Goal: Transaction & Acquisition: Purchase product/service

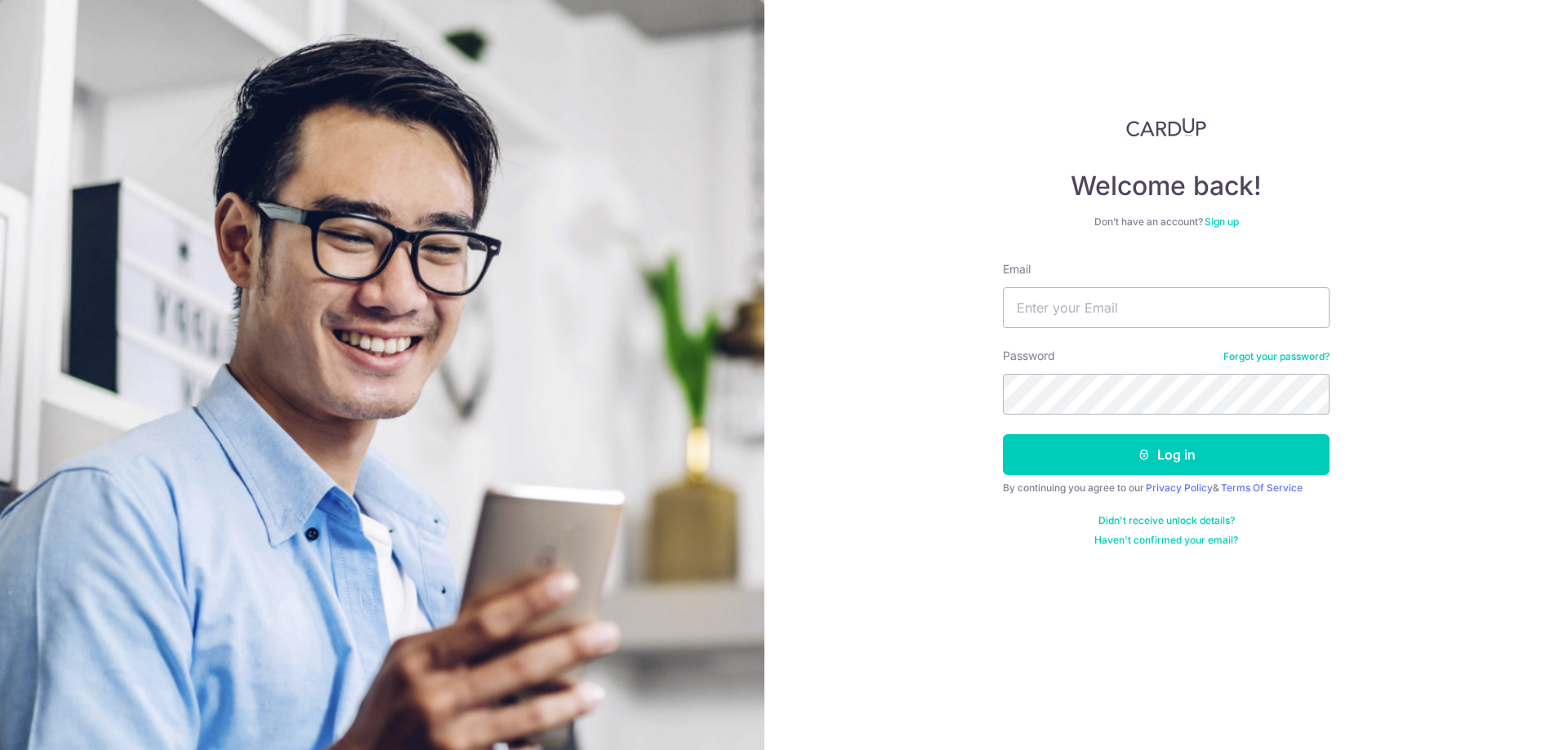
type input "[EMAIL_ADDRESS][DOMAIN_NAME]"
click at [1003, 434] on button "Log in" at bounding box center [1165, 454] width 327 height 40
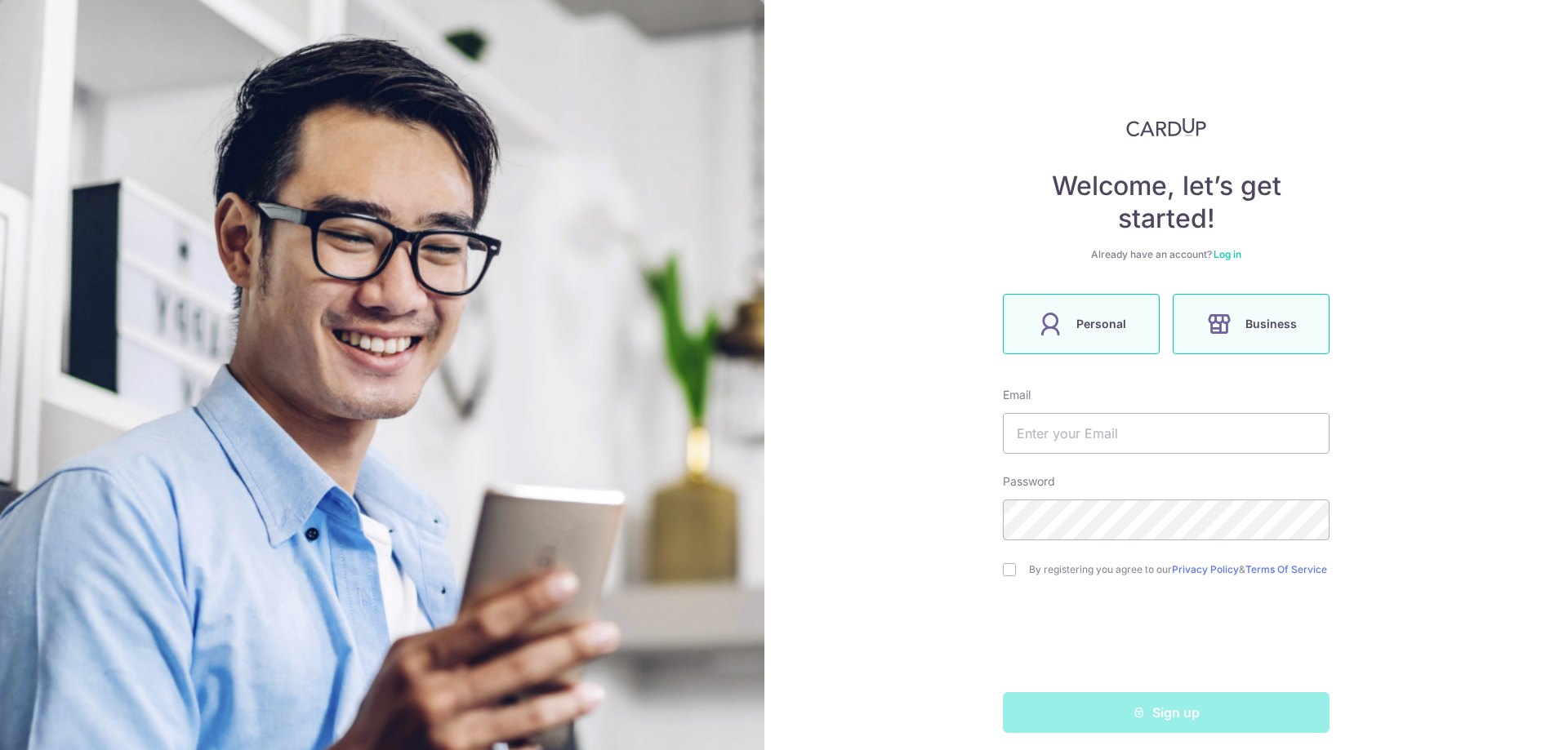
click at [1091, 338] on label "Personal" at bounding box center [1081, 324] width 157 height 60
click at [1112, 437] on input "text" at bounding box center [1165, 433] width 327 height 40
type input "[EMAIL_ADDRESS][DOMAIN_NAME]"
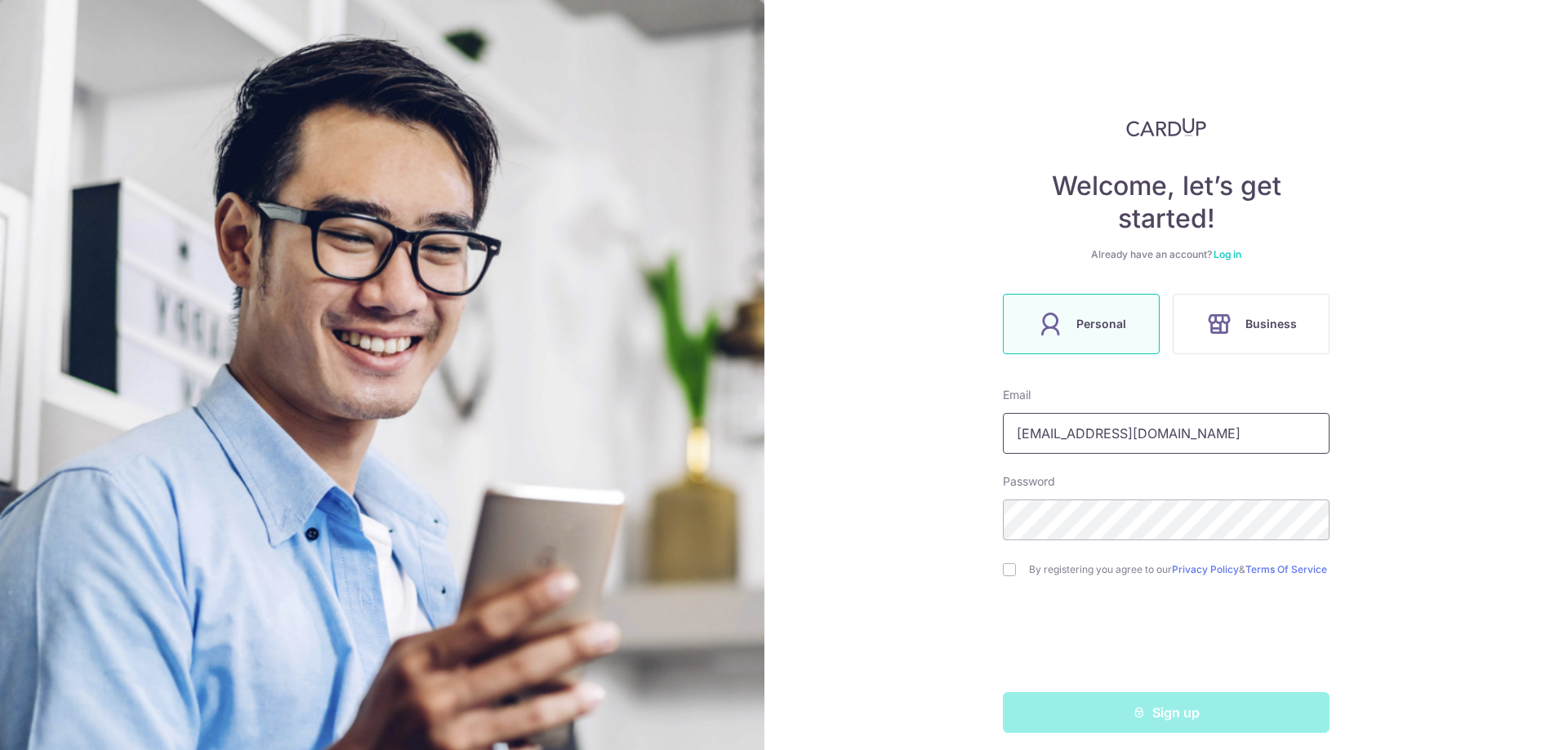
scroll to position [16, 0]
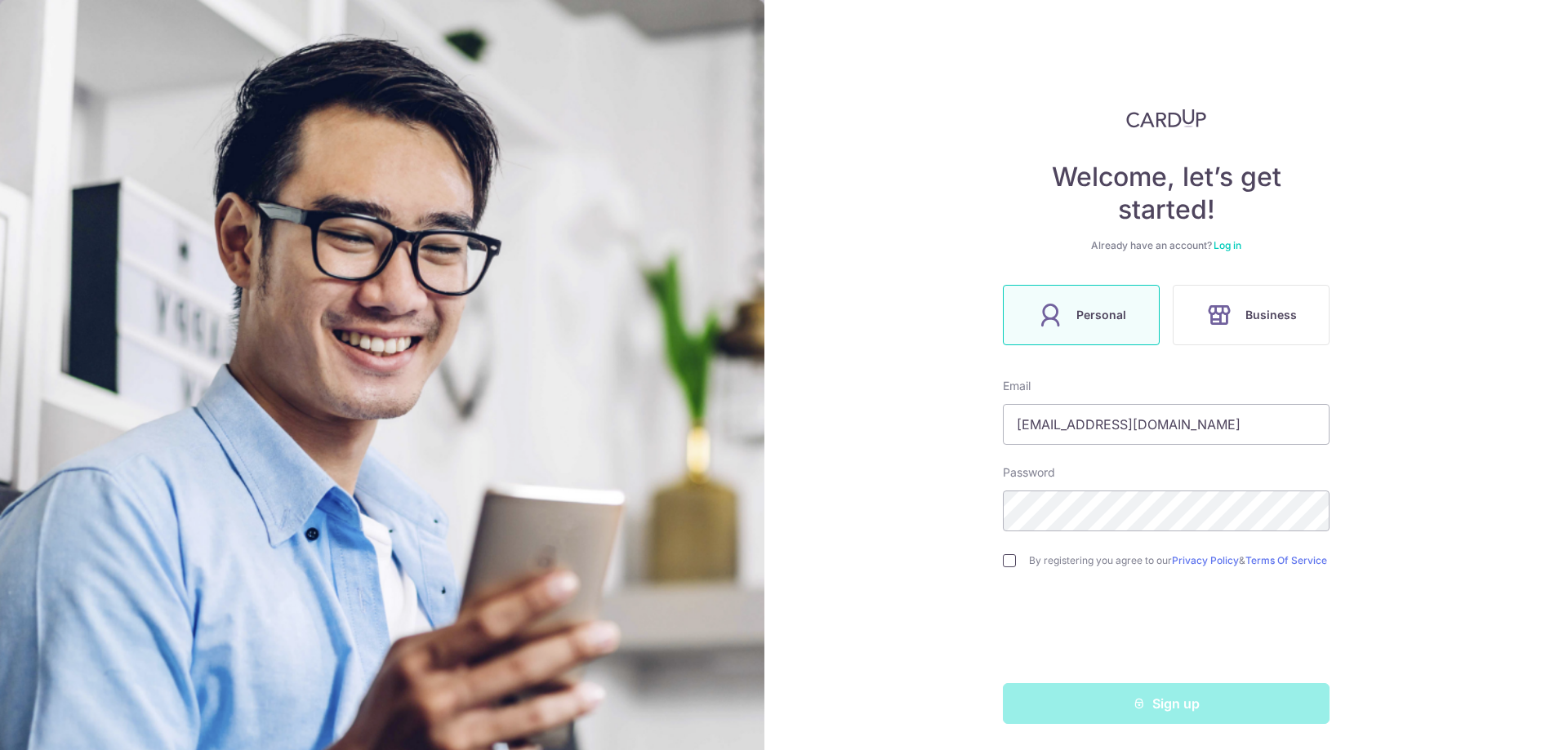
click at [1004, 558] on input "checkbox" at bounding box center [1008, 561] width 13 height 13
checkbox input "true"
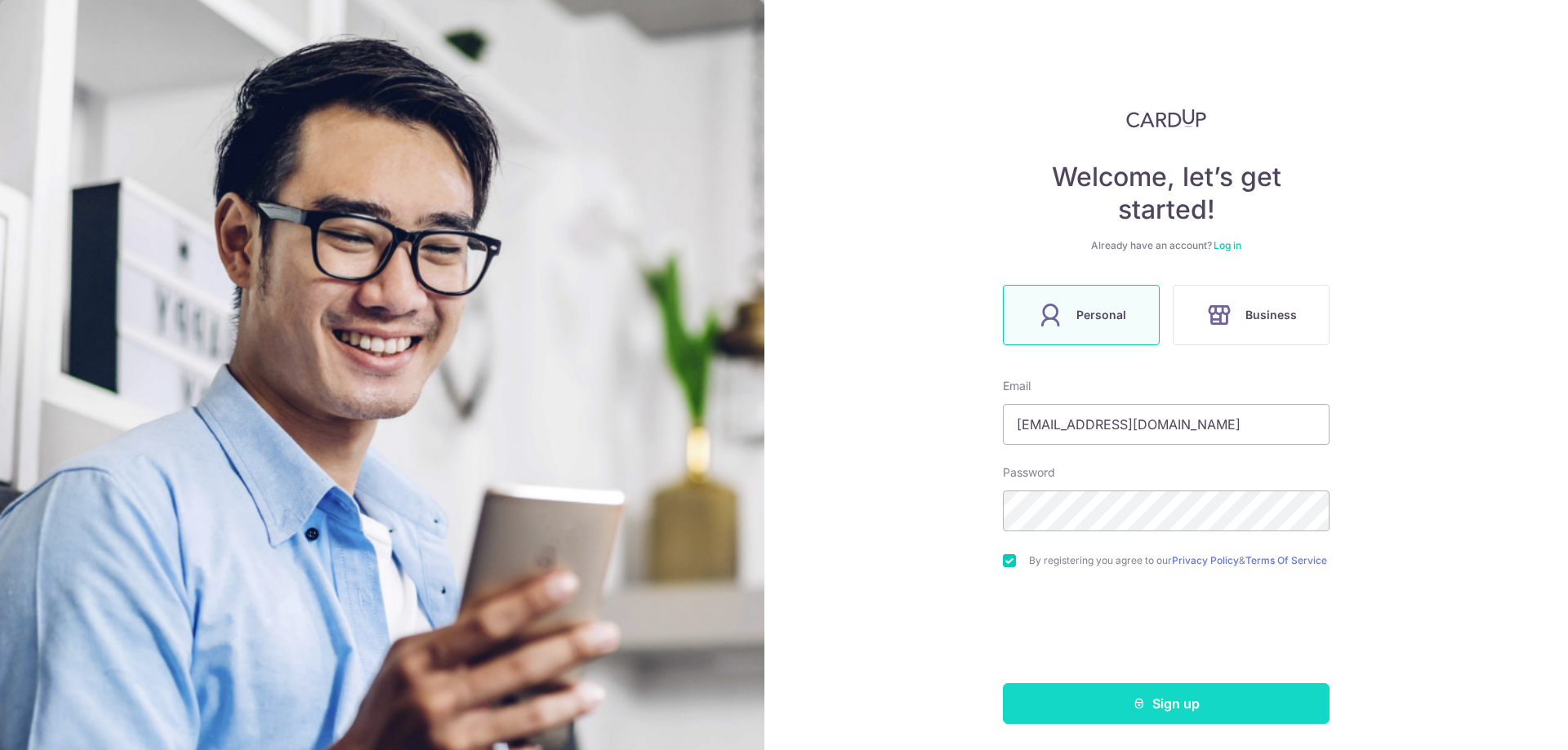
click at [1183, 719] on button "Sign up" at bounding box center [1165, 704] width 327 height 40
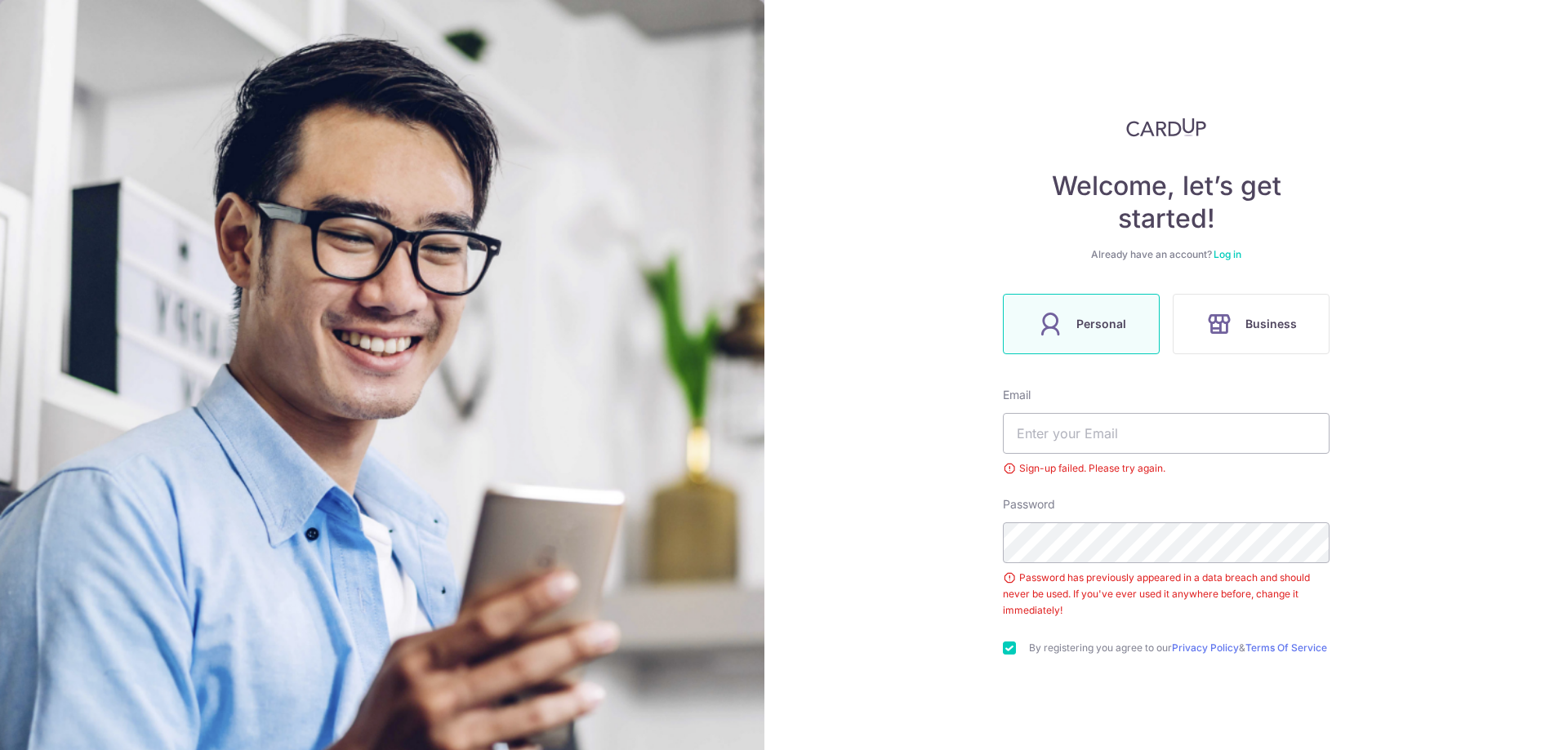
scroll to position [94, 0]
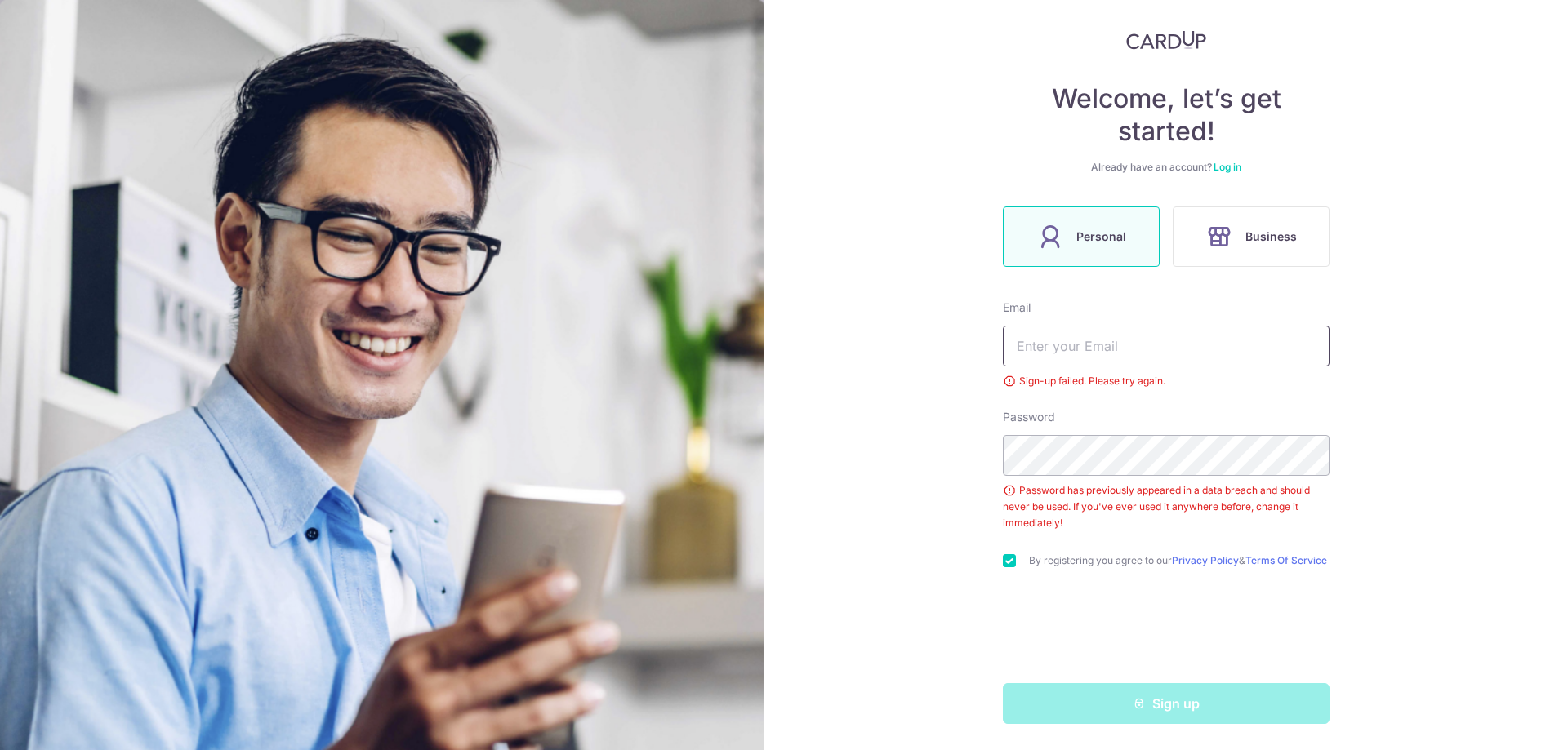
click at [1157, 346] on input "text" at bounding box center [1165, 345] width 327 height 40
type input "mingkaihoward@gmail.com"
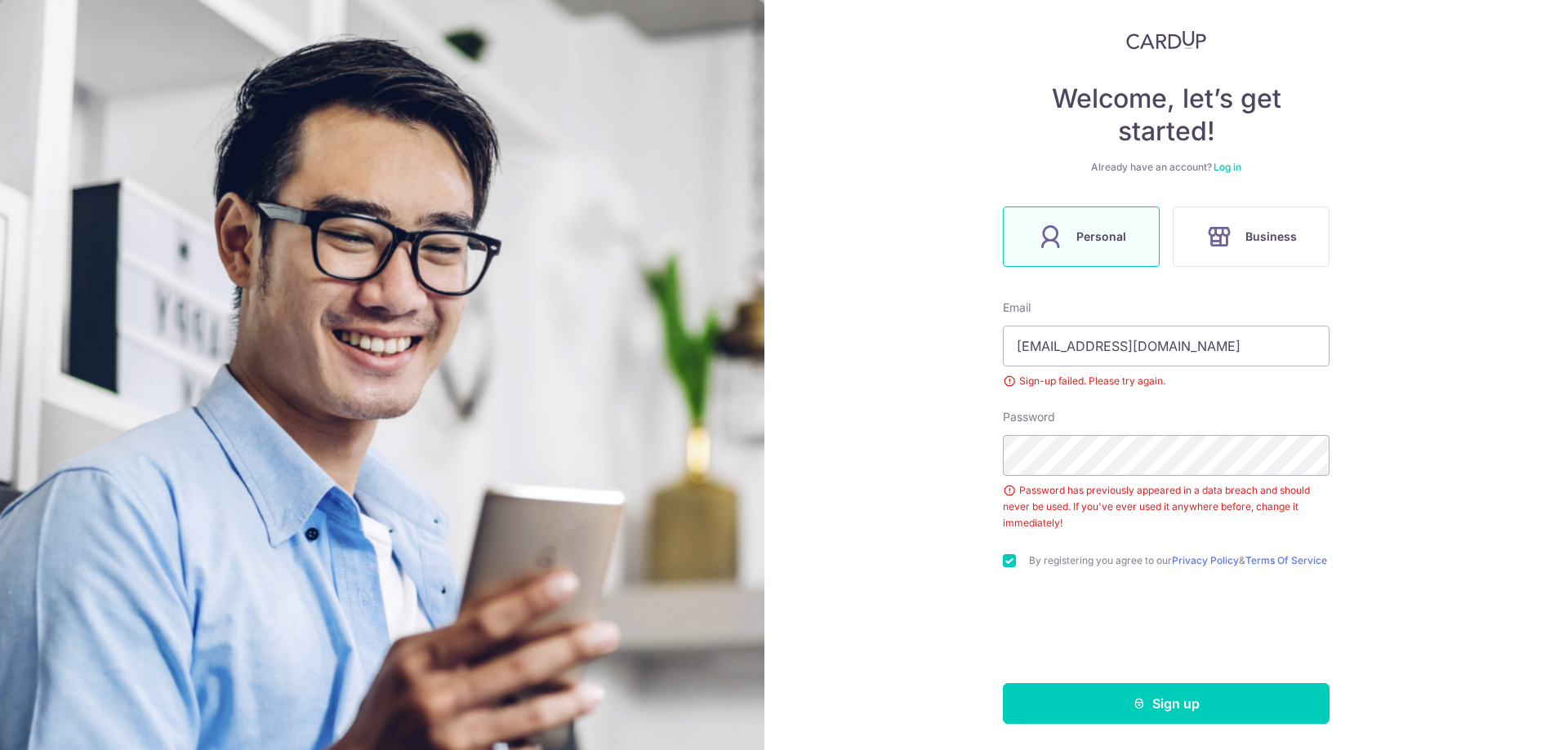
click at [1115, 730] on div "Welcome, let’s get started! Already have an account? Log in Personal Business E…" at bounding box center [1166, 375] width 803 height 750
click at [1120, 717] on button "Sign up" at bounding box center [1165, 704] width 327 height 40
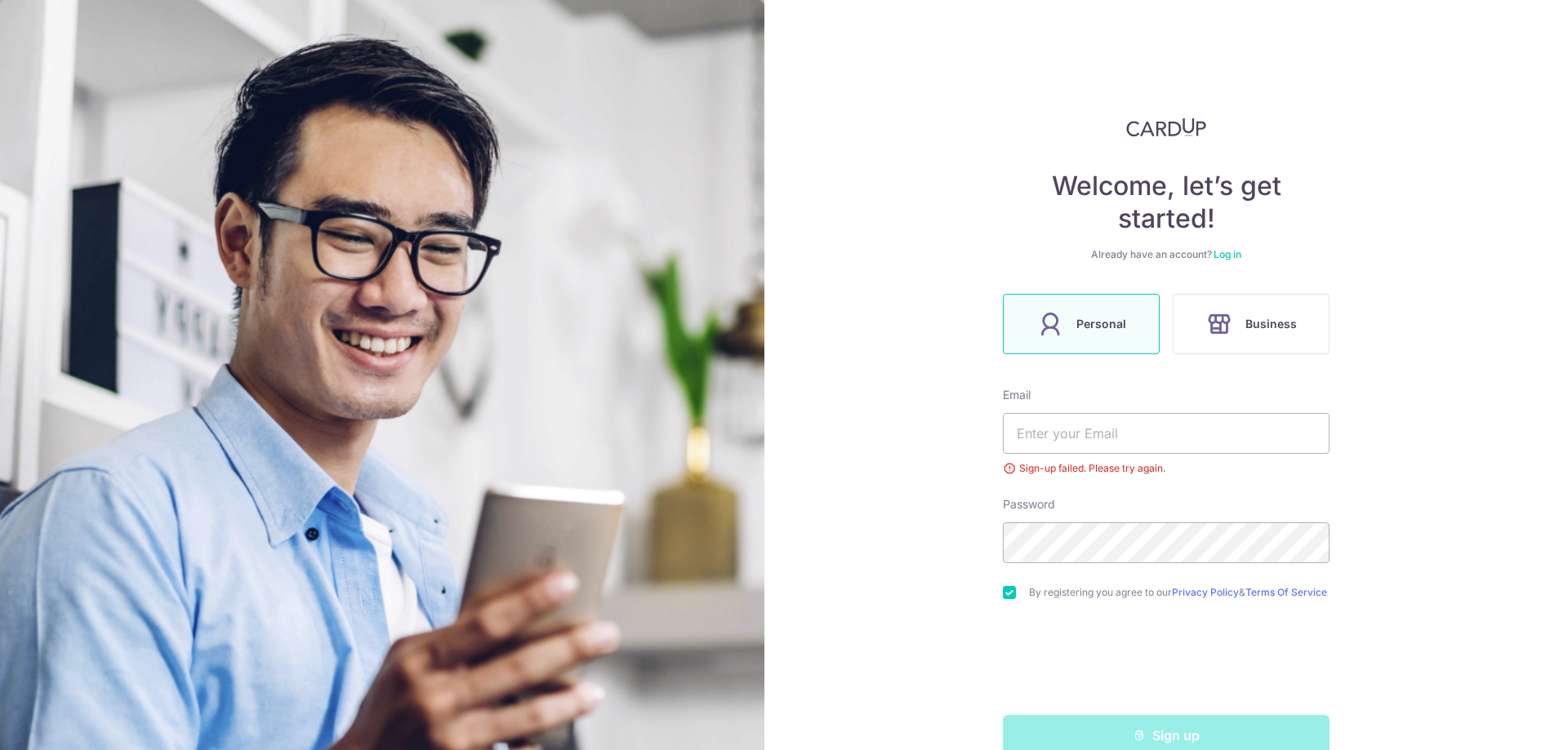
scroll to position [38, 0]
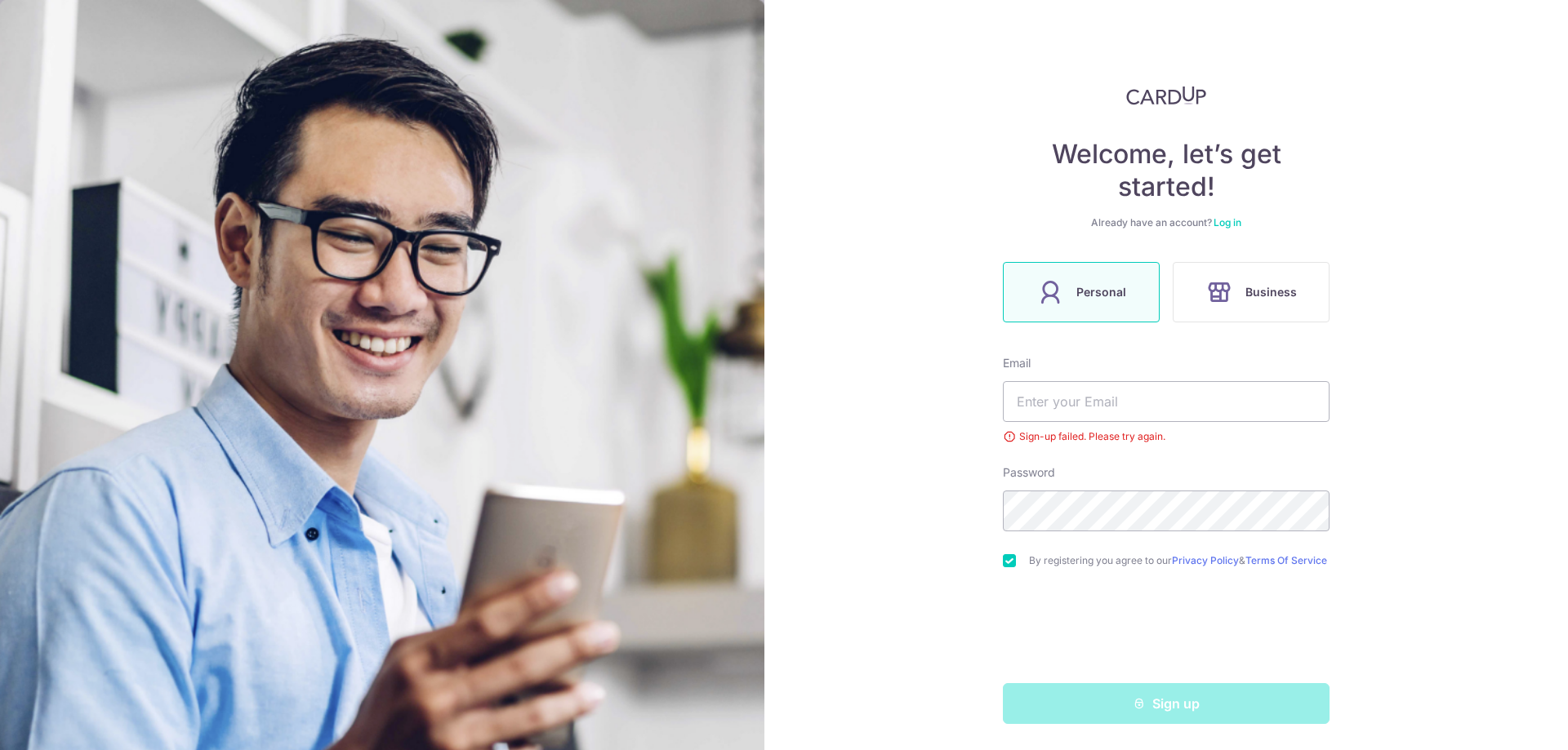
click at [1224, 221] on link "Log in" at bounding box center [1228, 222] width 28 height 12
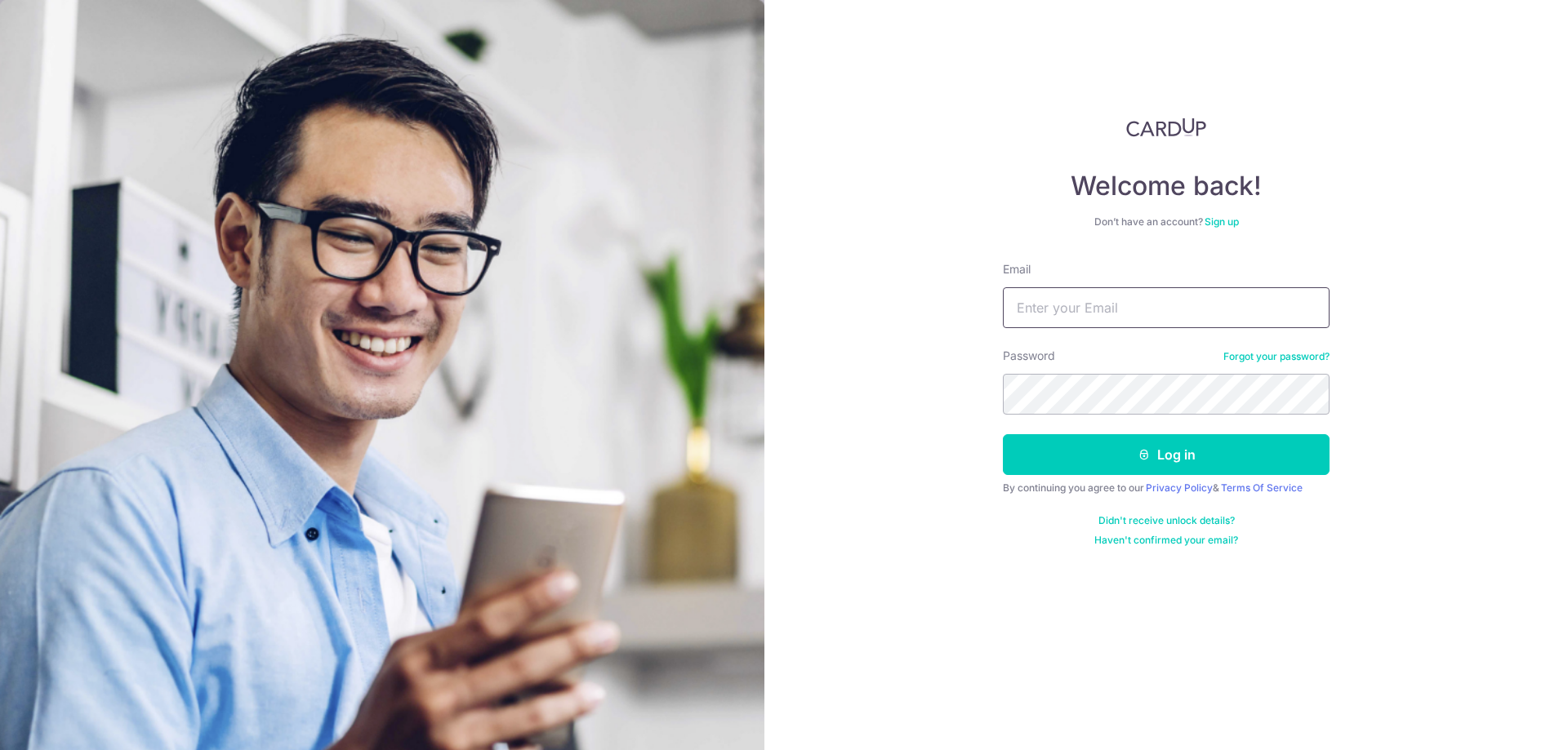
click at [1074, 309] on input "Email" at bounding box center [1165, 307] width 327 height 40
type input "[EMAIL_ADDRESS][DOMAIN_NAME]"
click at [1003, 434] on button "Log in" at bounding box center [1165, 454] width 327 height 40
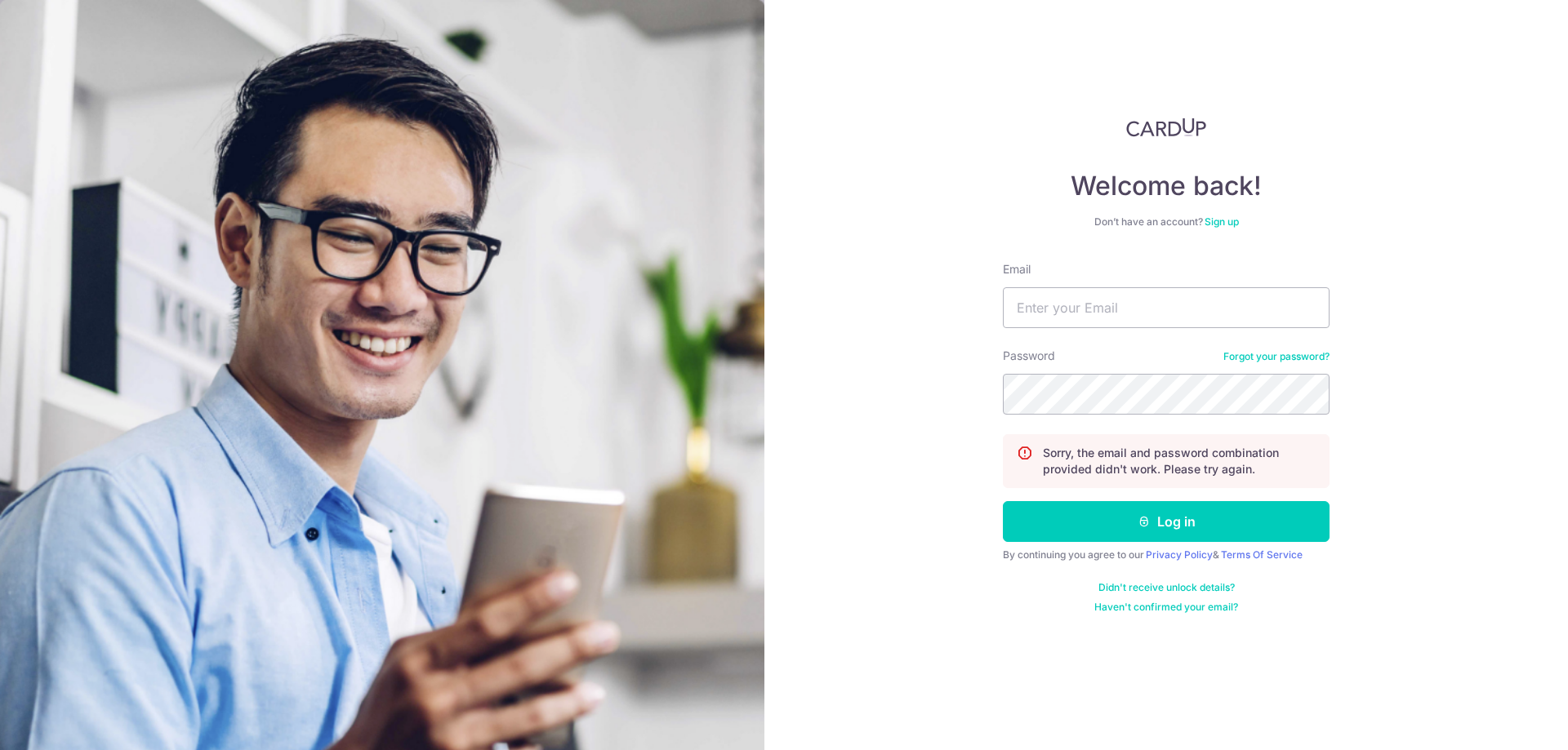
click at [1285, 352] on link "Forgot your password?" at bounding box center [1277, 356] width 107 height 13
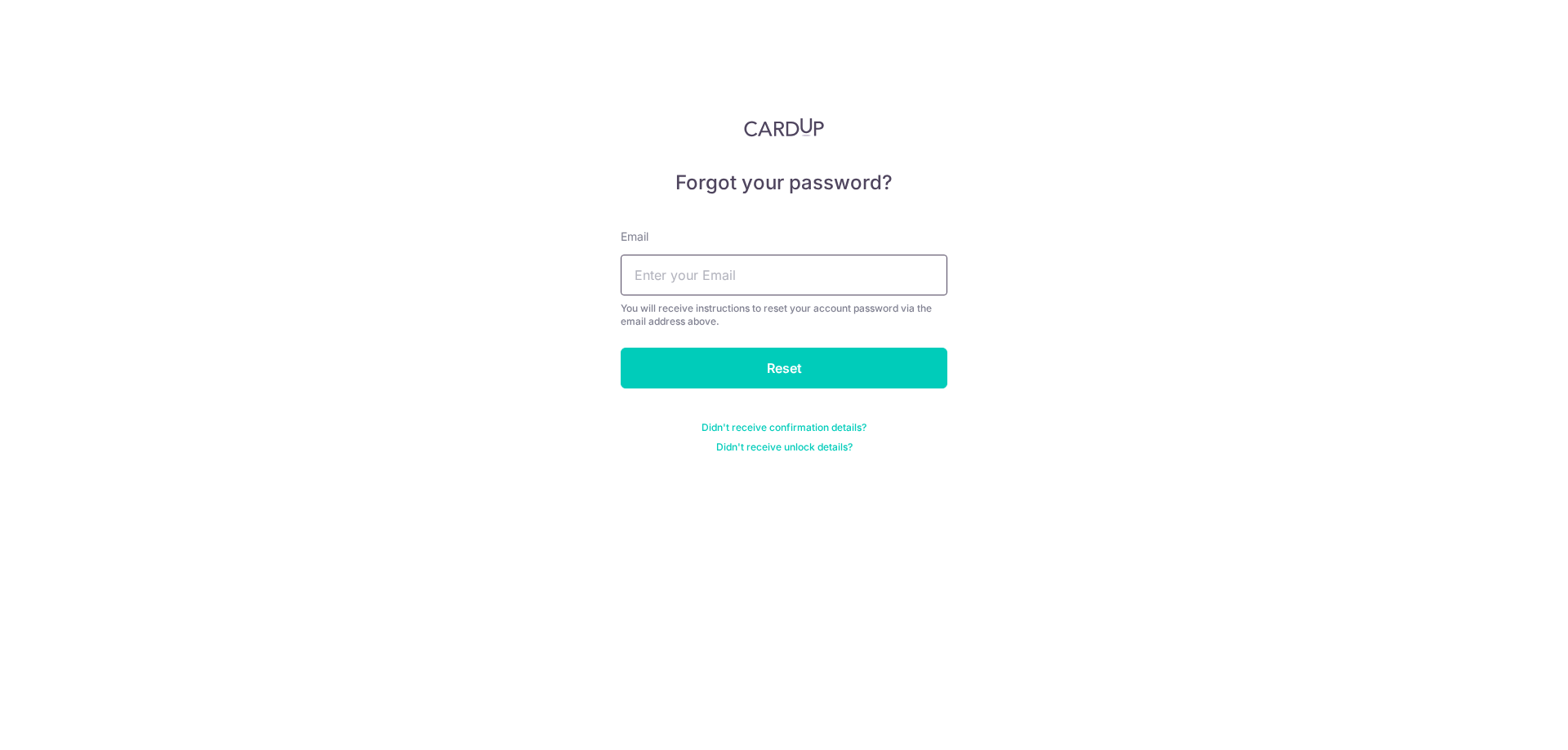
click at [751, 273] on input "text" at bounding box center [784, 274] width 327 height 40
type input "[EMAIL_ADDRESS][DOMAIN_NAME]"
click at [621, 348] on input "Reset" at bounding box center [784, 368] width 327 height 40
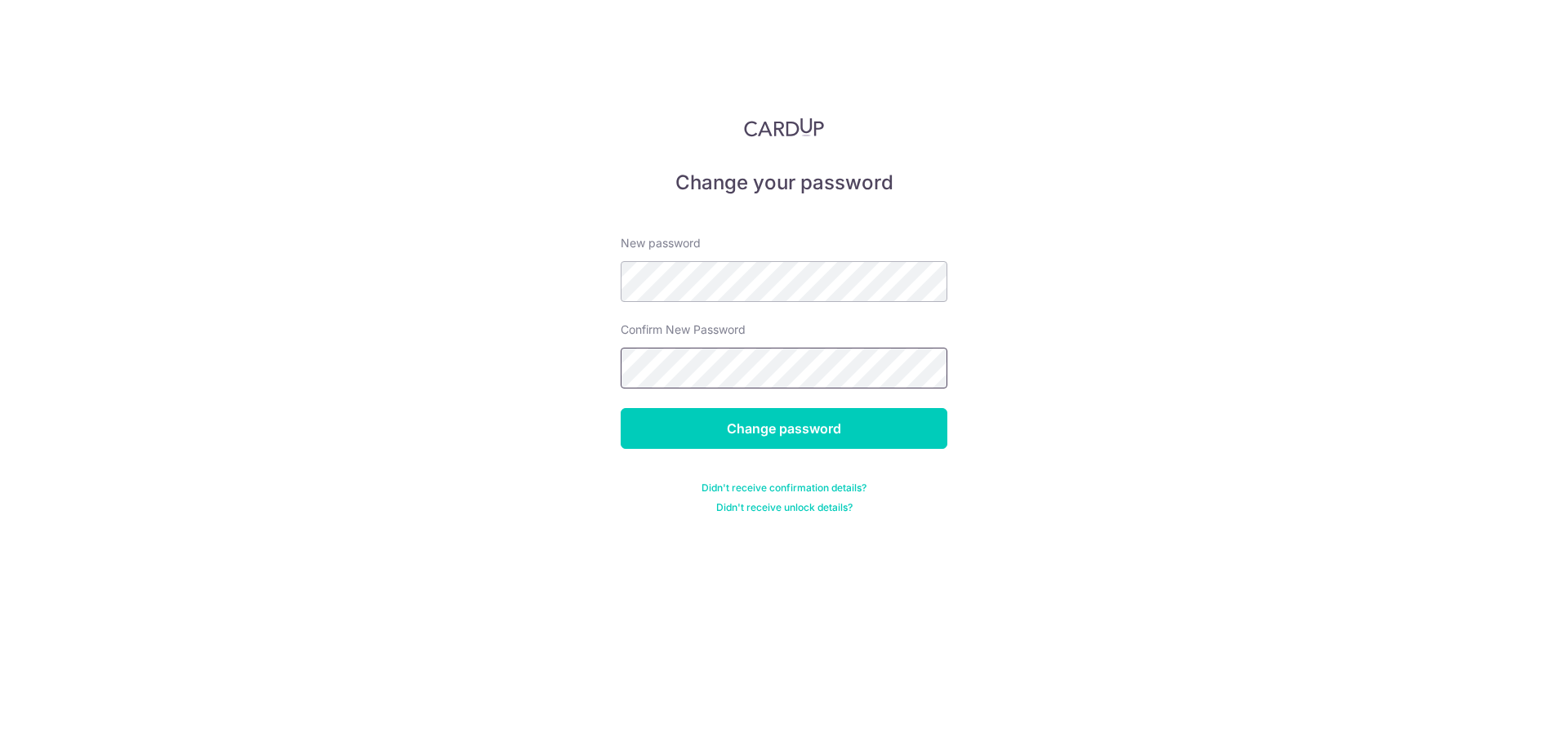
click at [621, 409] on input "Change password" at bounding box center [784, 428] width 327 height 40
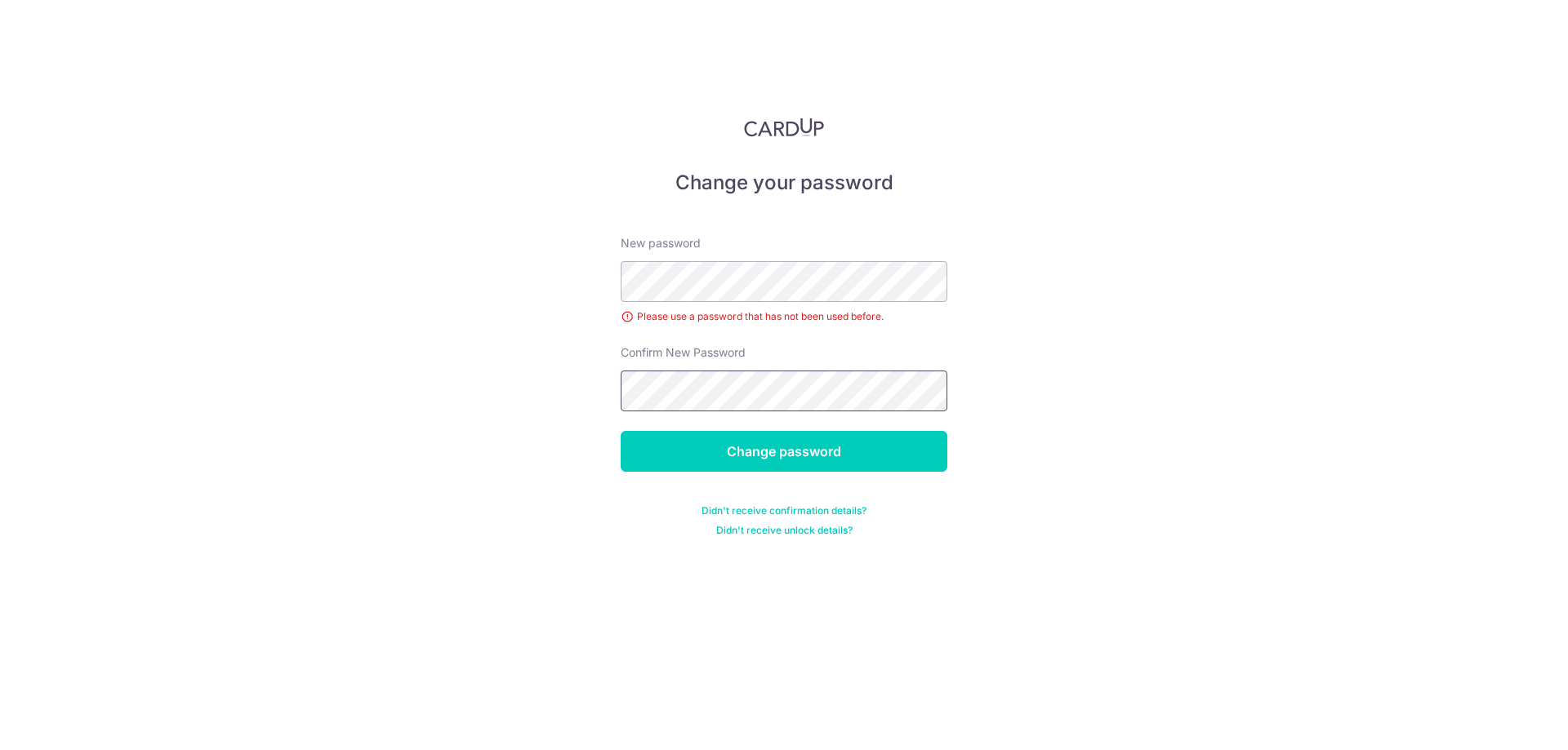
click at [621, 431] on input "Change password" at bounding box center [784, 451] width 327 height 40
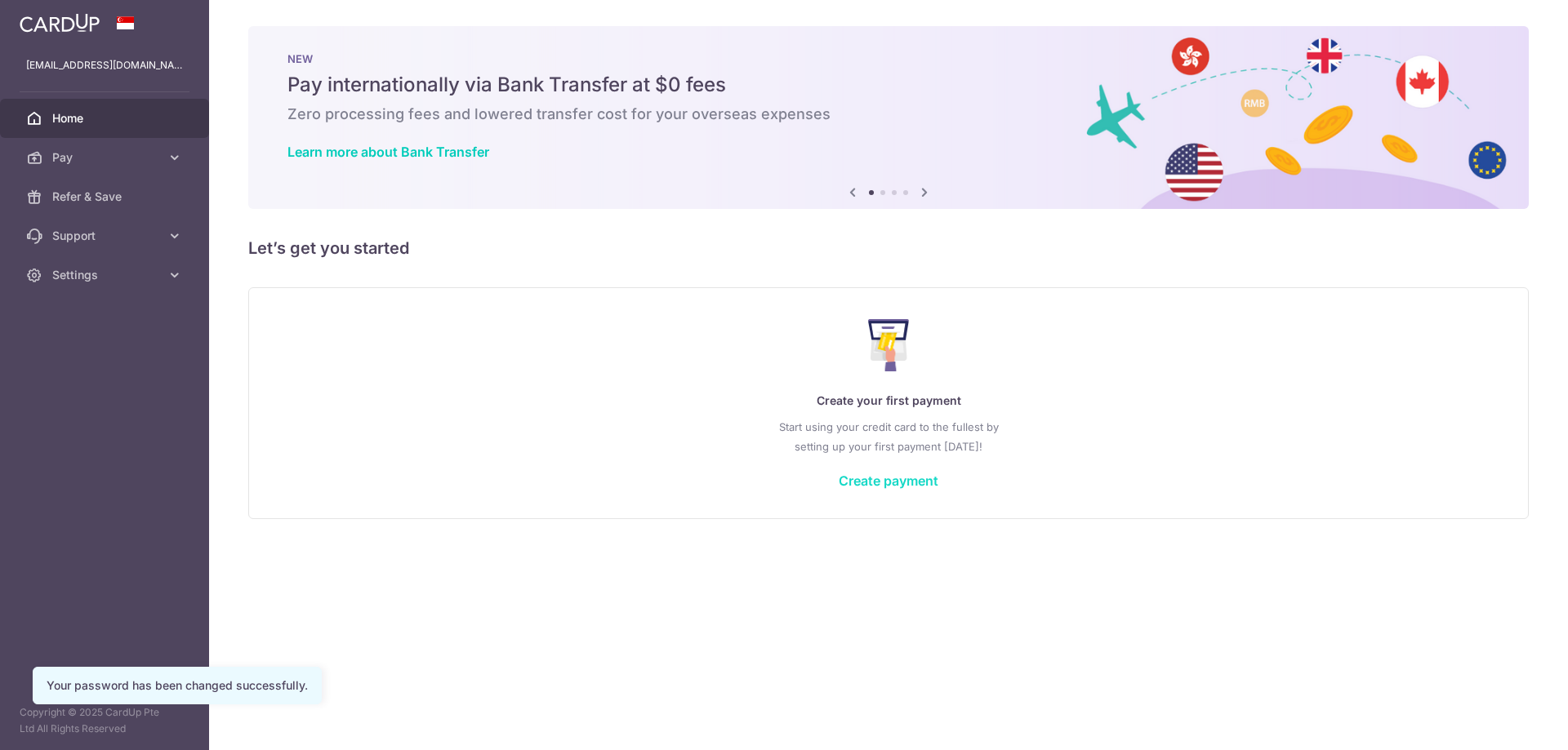
click at [907, 484] on link "Create payment" at bounding box center [888, 481] width 100 height 17
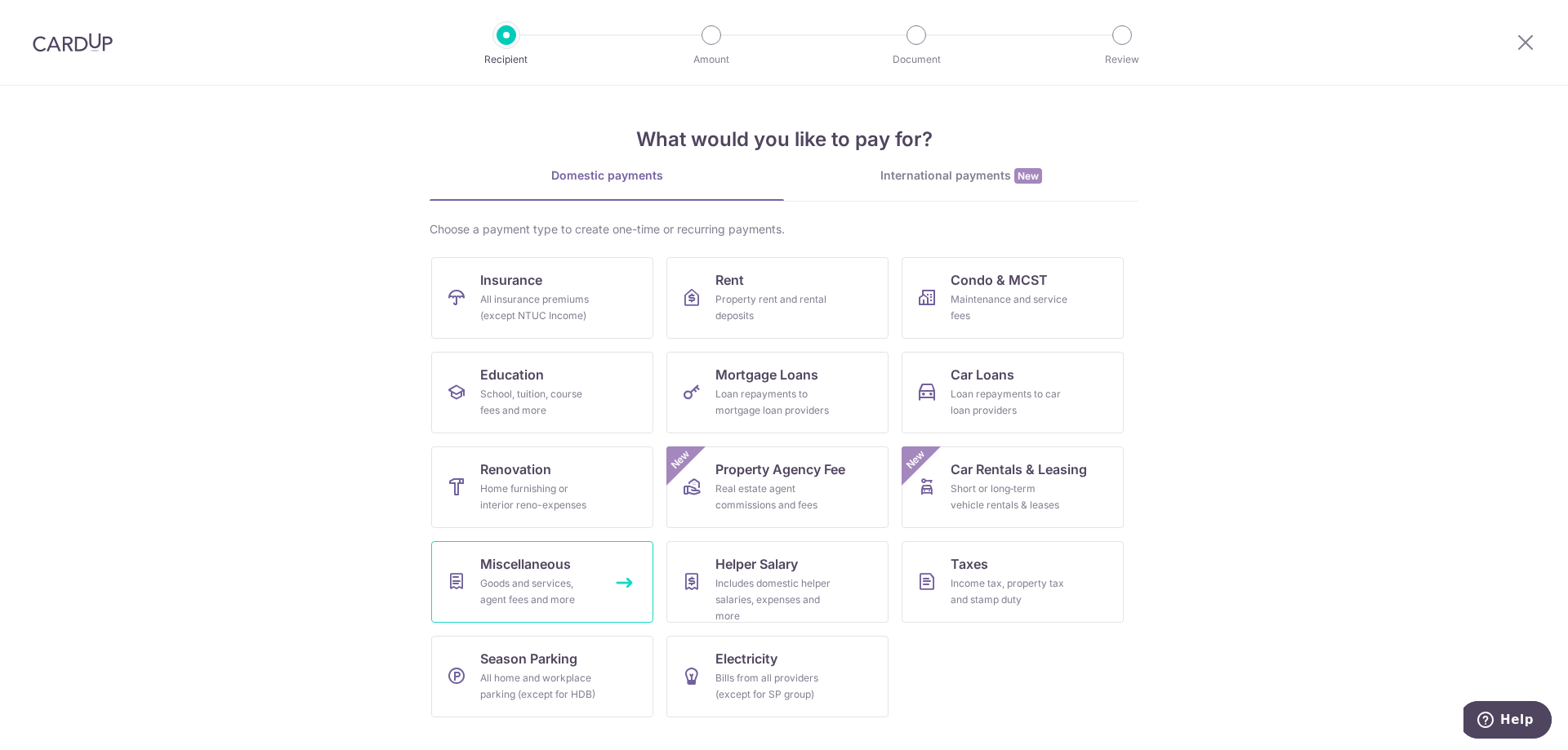
click at [627, 583] on link "Miscellaneous Goods and services, agent fees and more" at bounding box center [542, 582] width 222 height 82
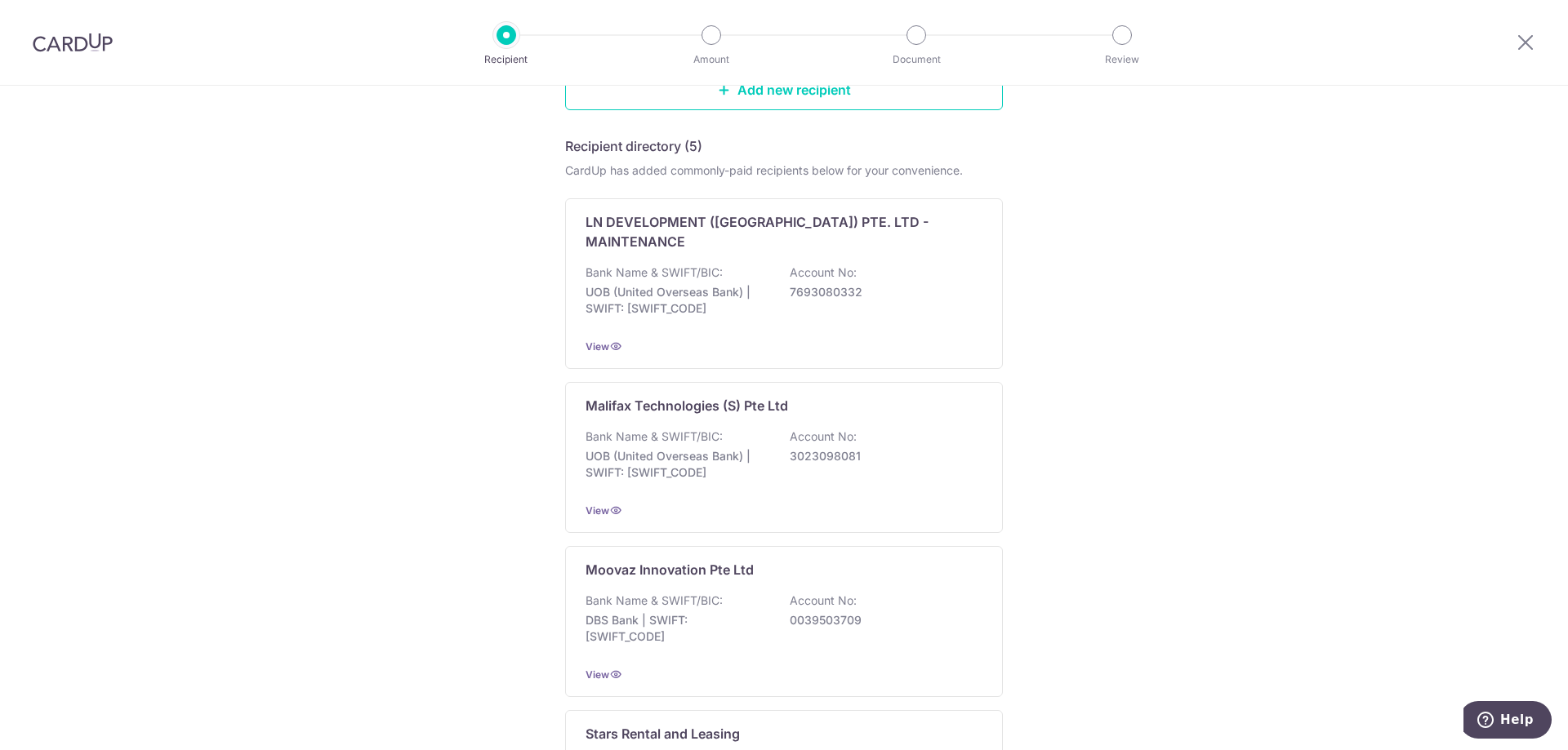
scroll to position [82, 0]
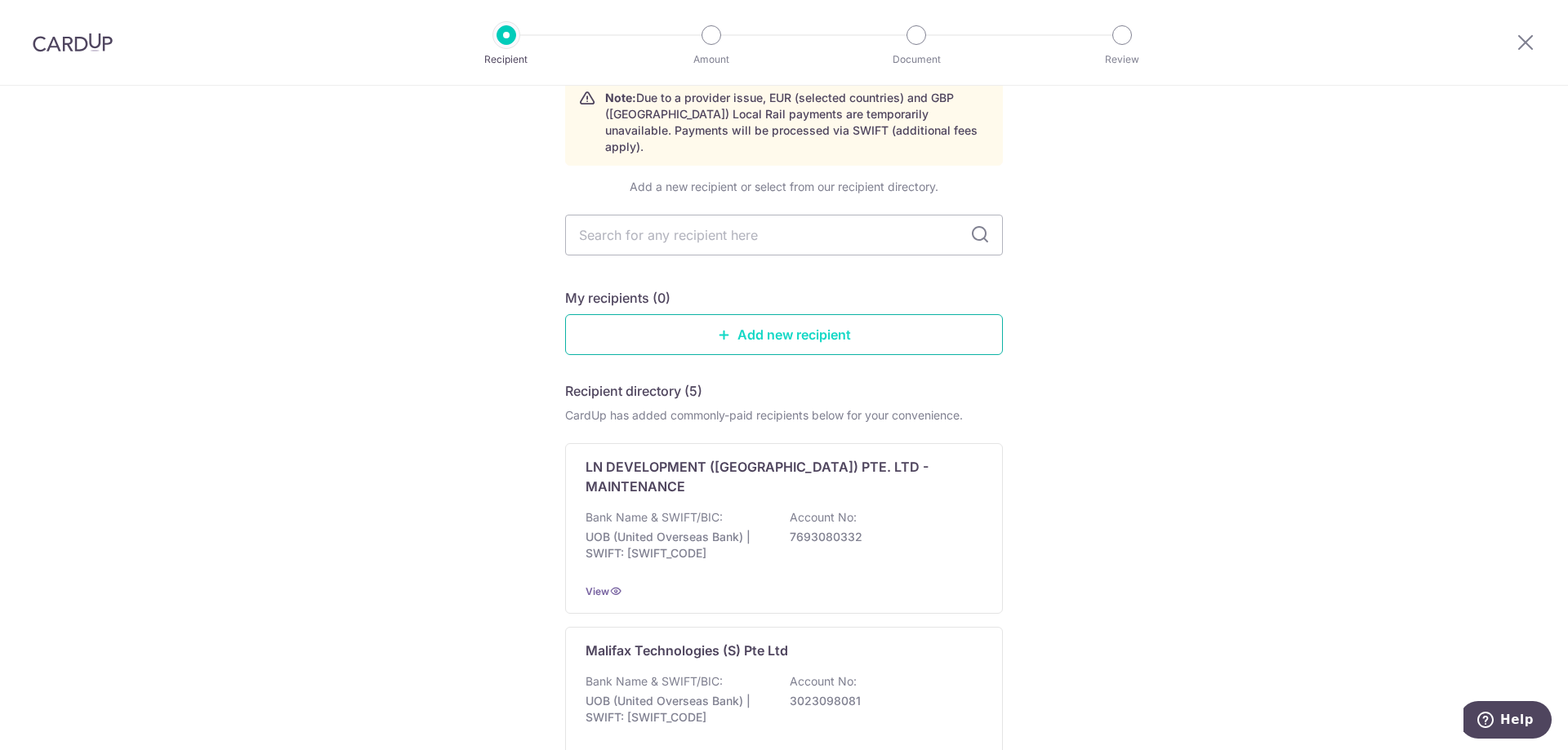
click at [783, 315] on link "Add new recipient" at bounding box center [784, 335] width 438 height 40
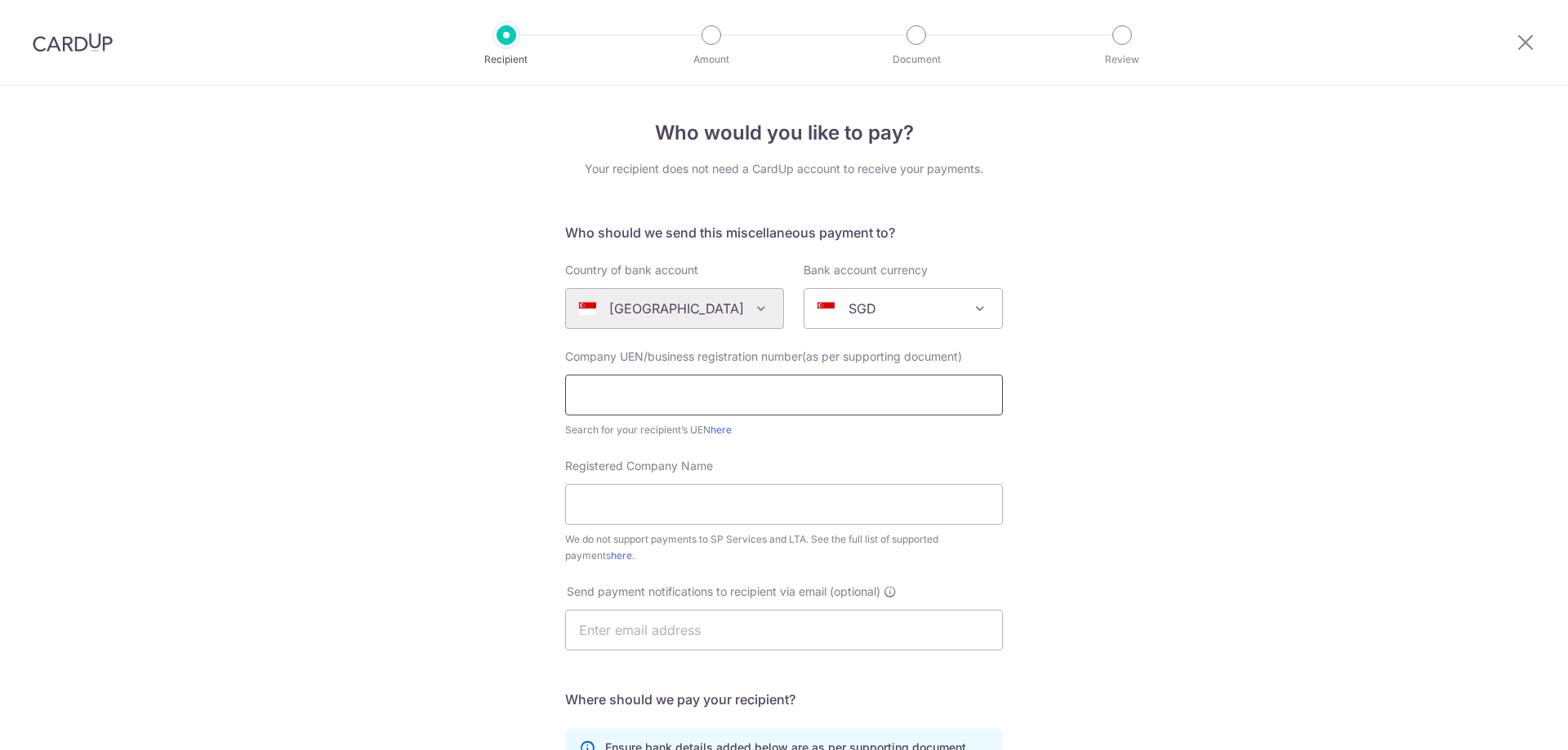
click at [722, 391] on input "text" at bounding box center [784, 395] width 438 height 40
click at [673, 397] on input "text" at bounding box center [784, 395] width 438 height 40
type input "2"
type input "53239922JU01"
click at [637, 491] on input "Registered Company Name" at bounding box center [784, 504] width 438 height 40
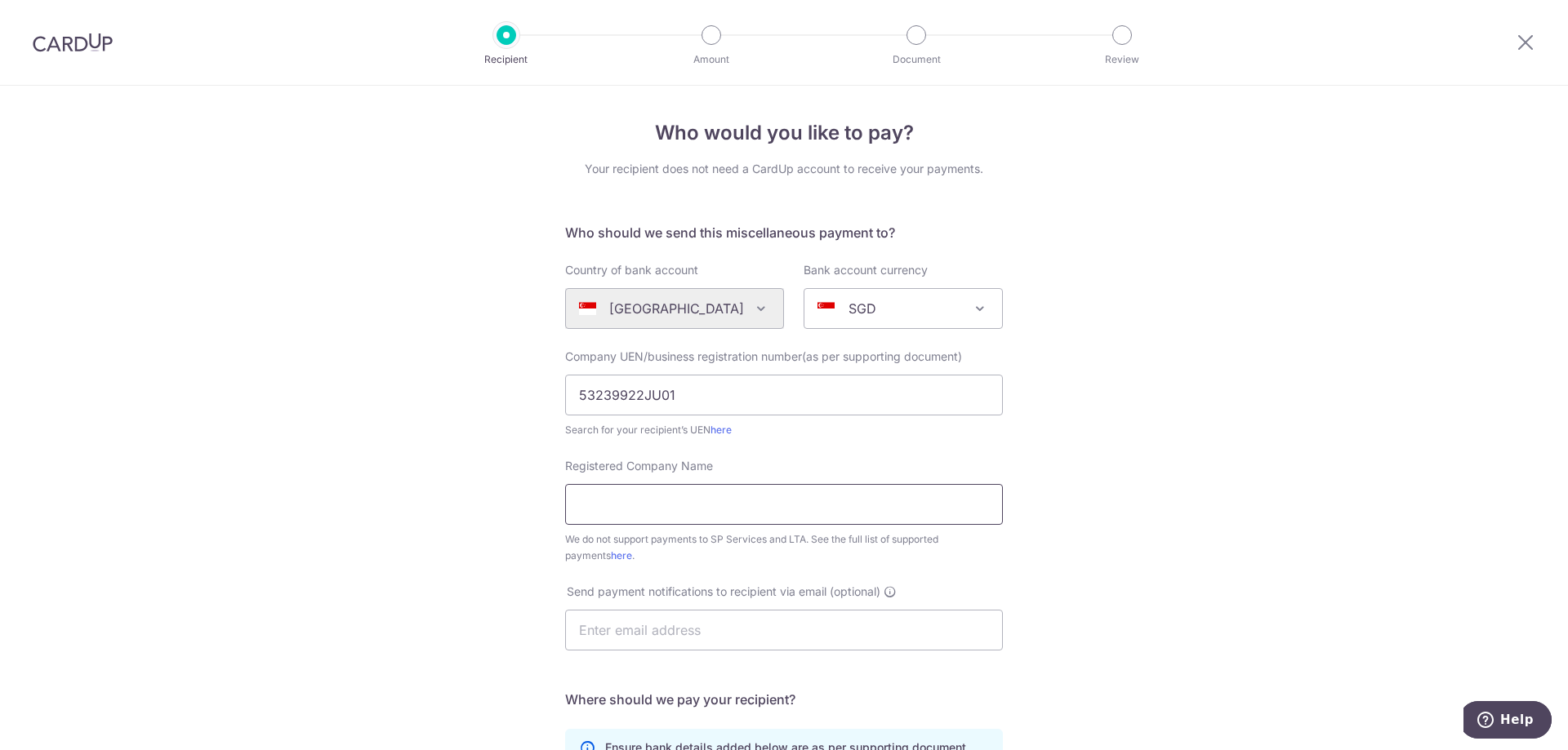
type input "J"
type input "How's Catering"
click at [694, 626] on input "text" at bounding box center [784, 630] width 438 height 40
type input "M"
type input "[EMAIL_ADDRESS][DOMAIN_NAME]"
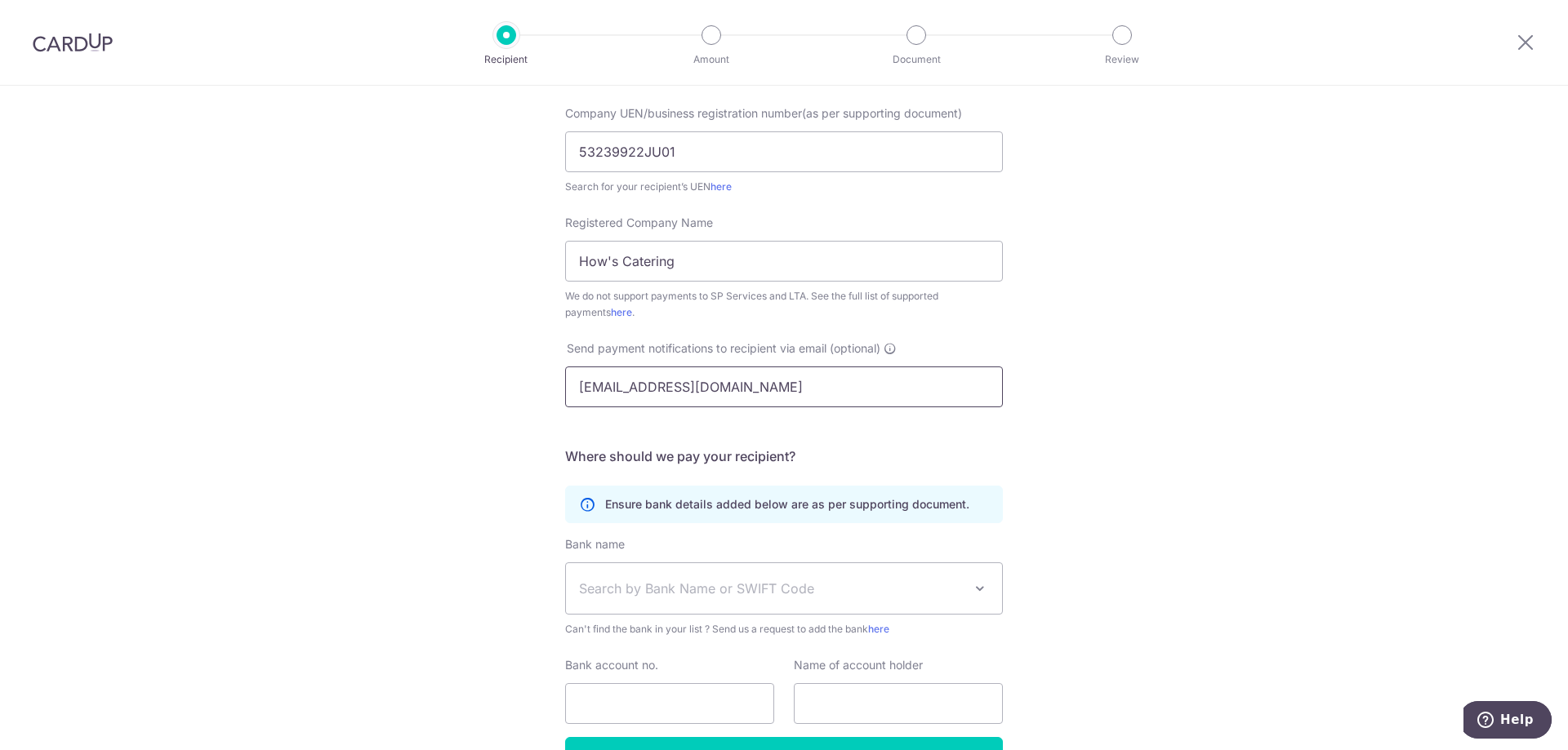
scroll to position [245, 0]
click at [712, 578] on span "Search by Bank Name or SWIFT Code" at bounding box center [771, 587] width 384 height 20
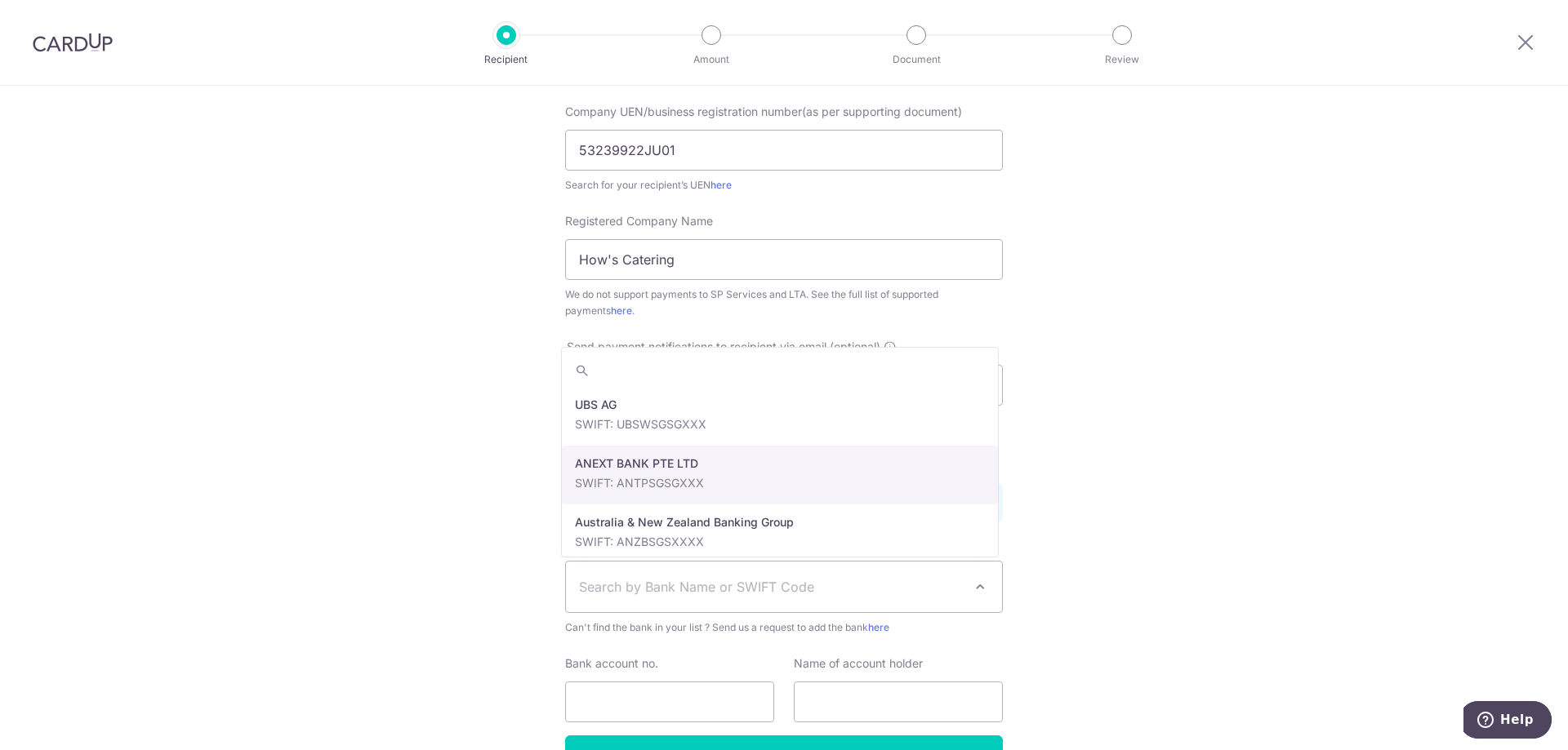
click at [1159, 471] on div "Who would you like to pay? Your recipient does not need a CardUp account to rec…" at bounding box center [784, 347] width 1568 height 1012
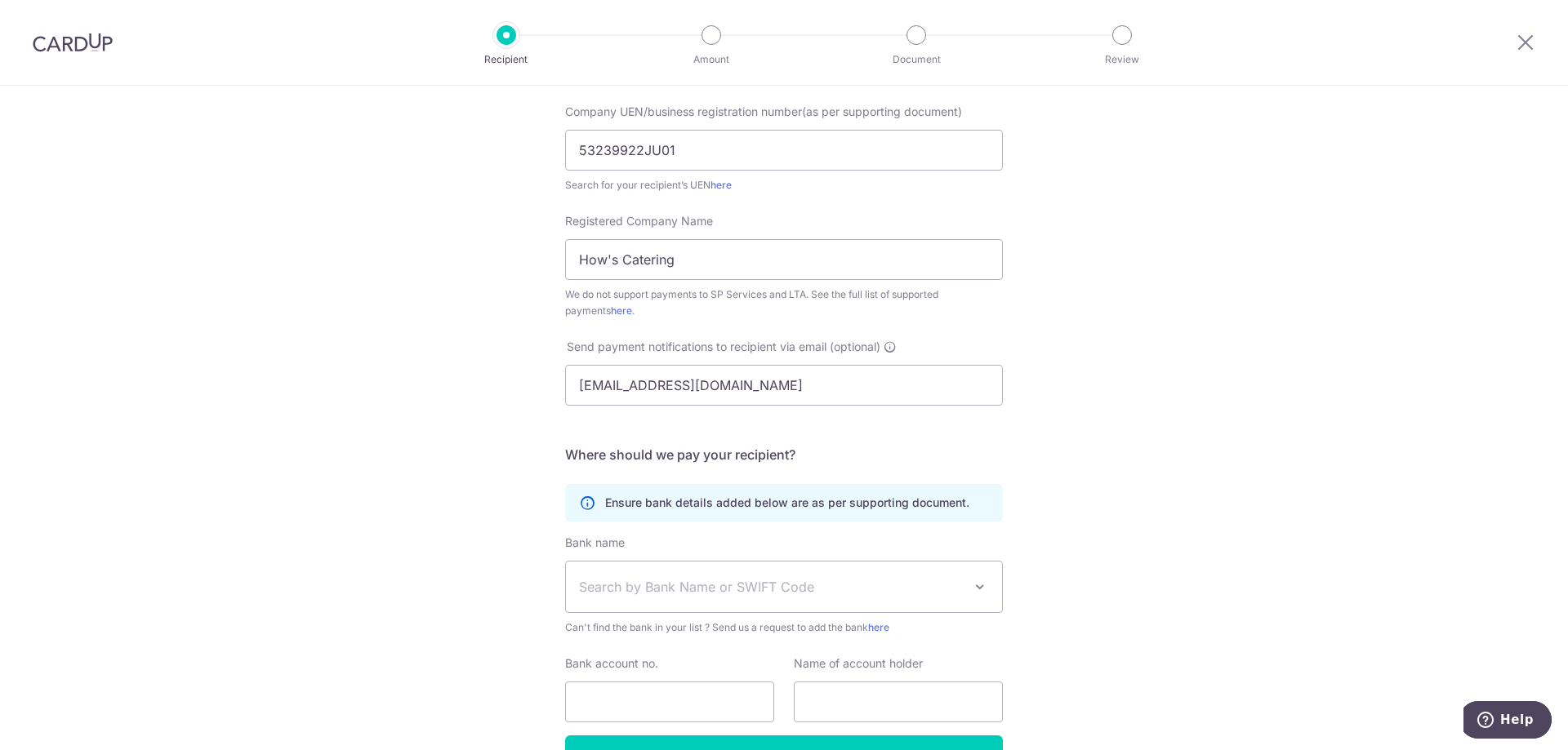
click at [901, 581] on span "Search by Bank Name or SWIFT Code" at bounding box center [771, 587] width 384 height 20
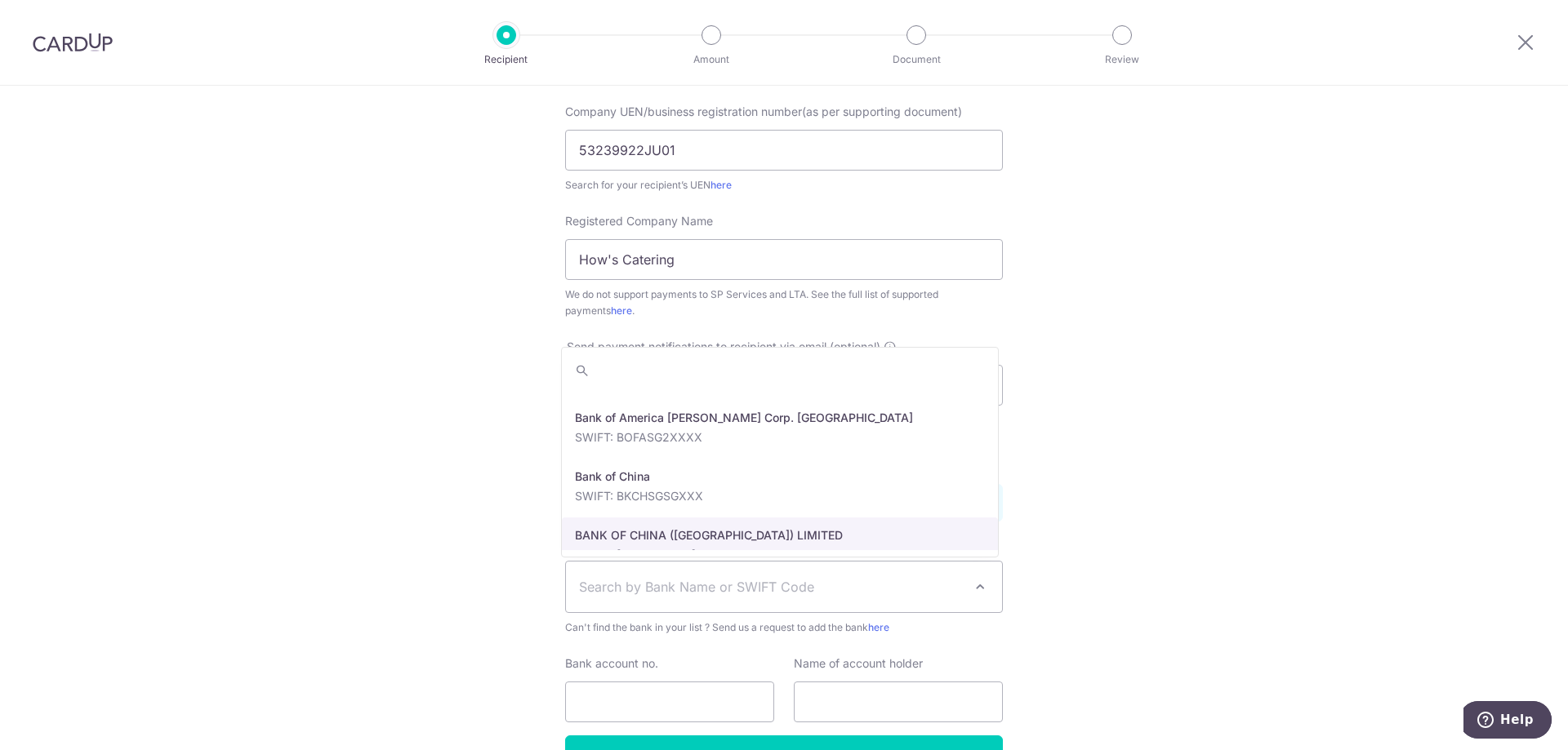
scroll to position [0, 0]
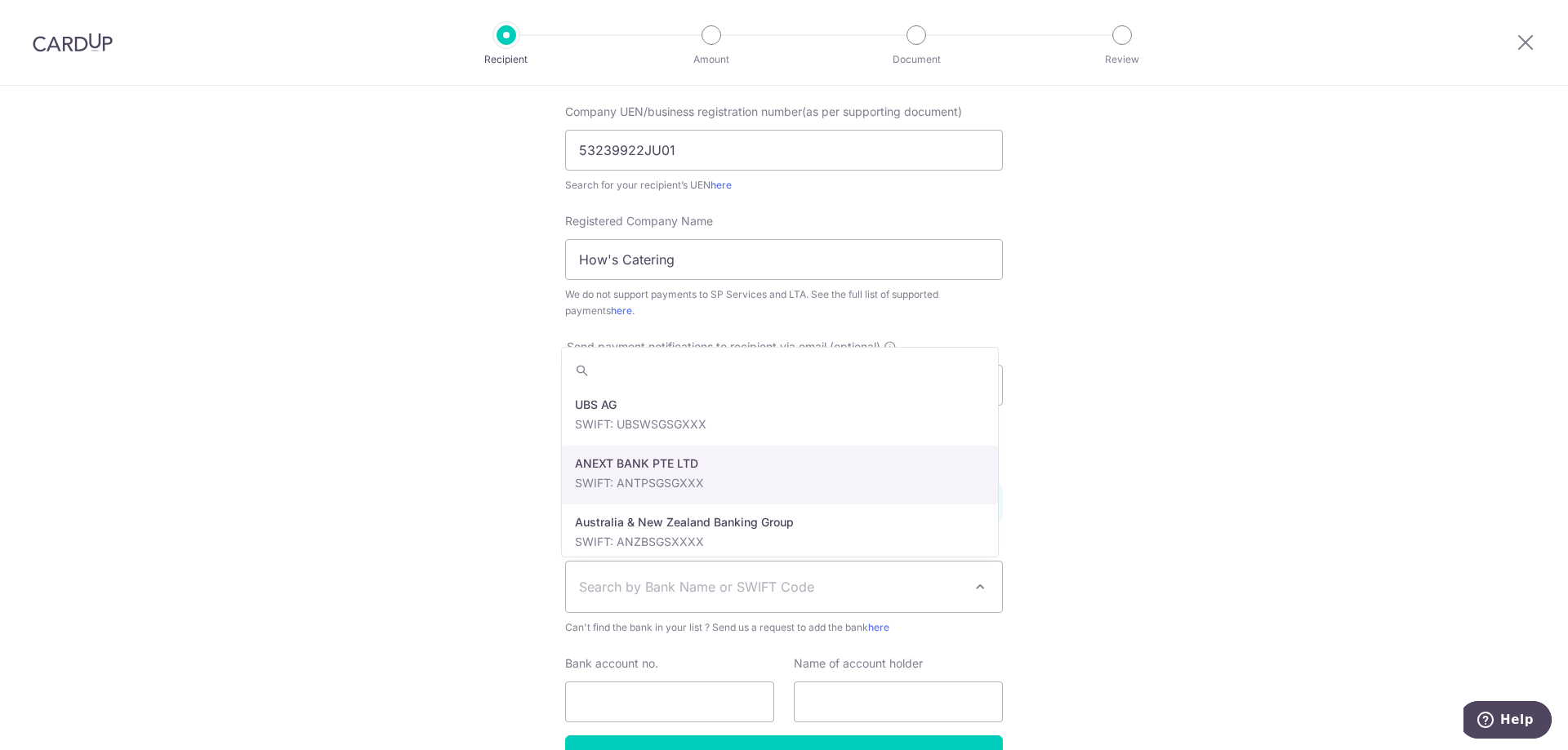
click at [1182, 471] on div "Who would you like to pay? Your recipient does not need a CardUp account to rec…" at bounding box center [784, 347] width 1568 height 1012
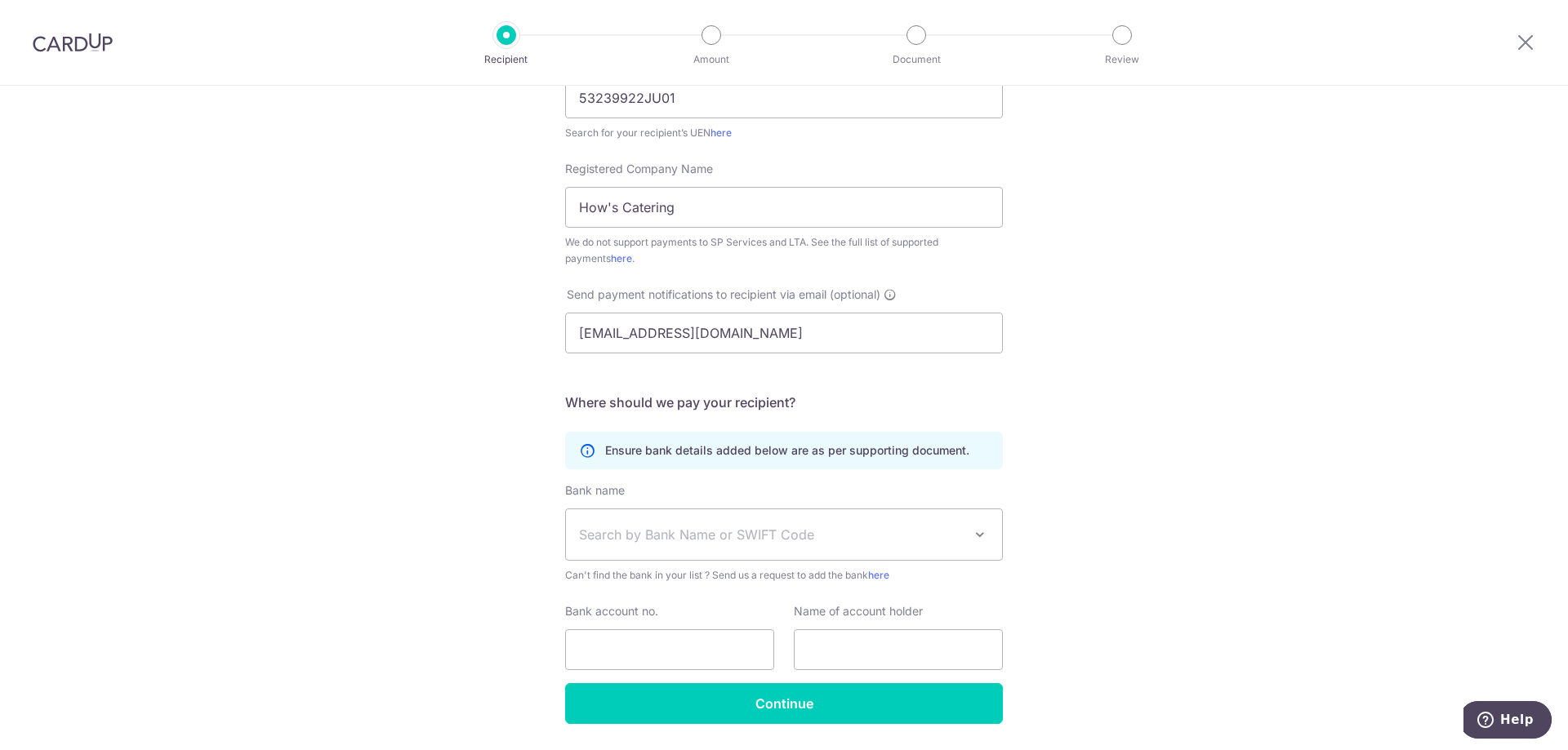
scroll to position [327, 0]
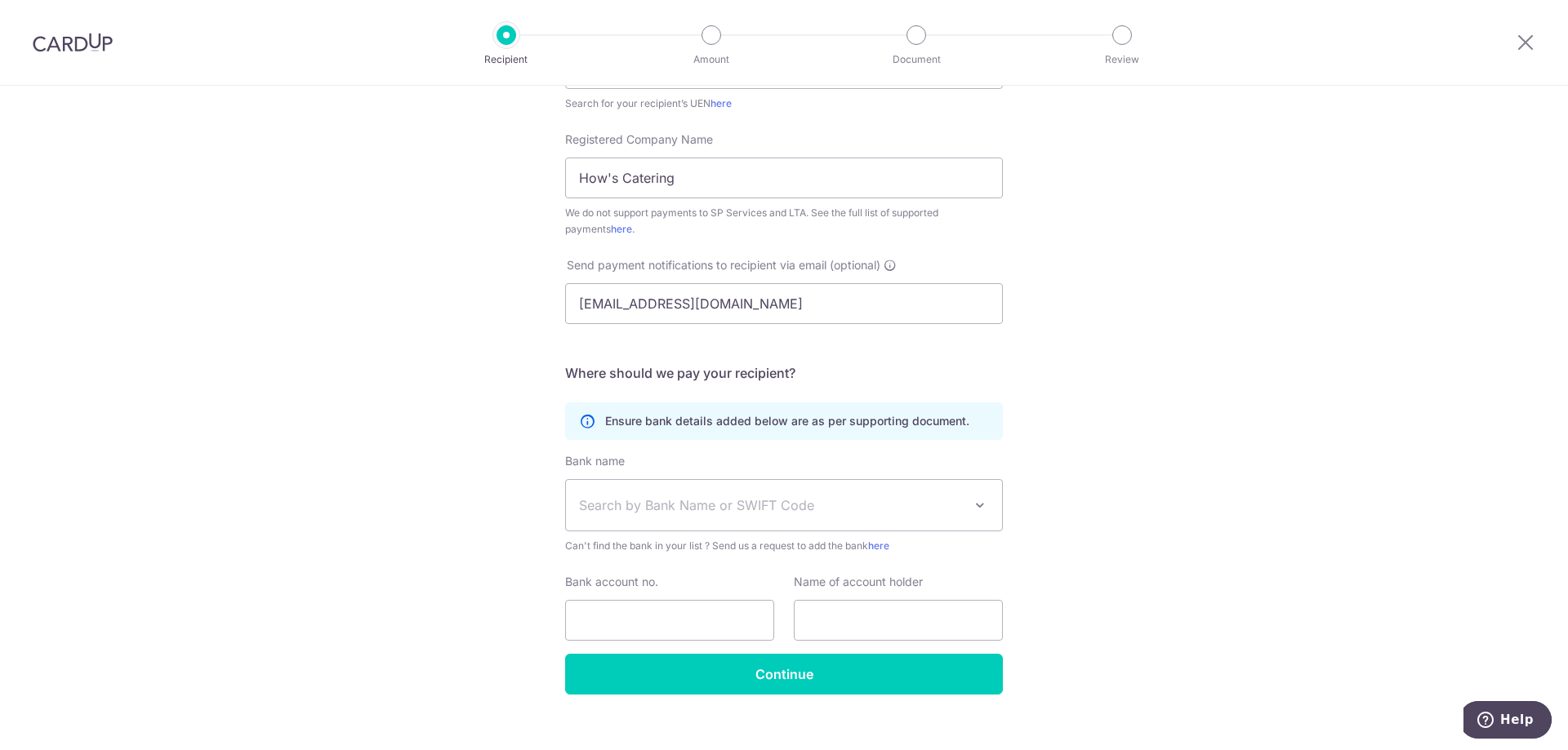
click at [915, 510] on span "Search by Bank Name or SWIFT Code" at bounding box center [771, 505] width 384 height 20
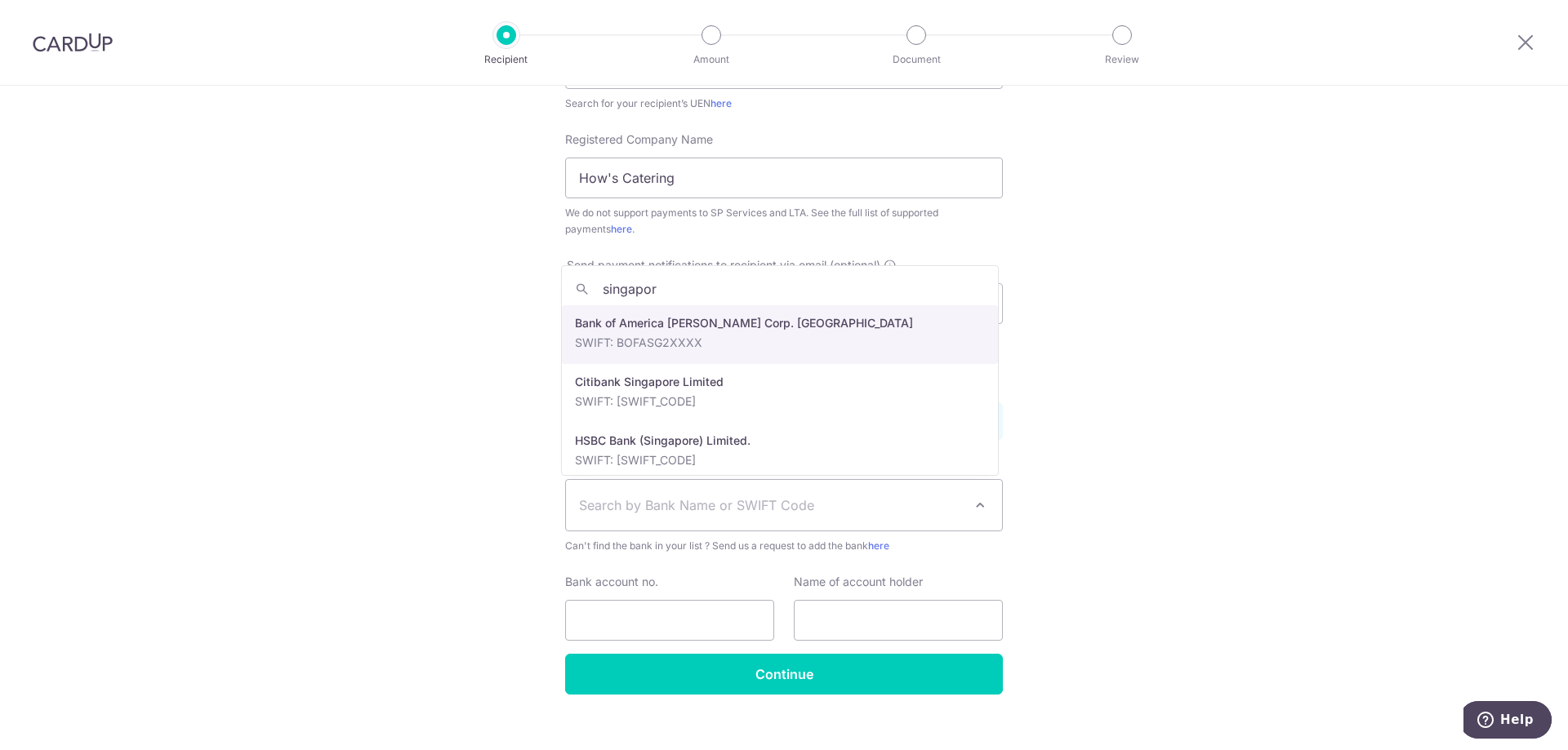
type input "[GEOGRAPHIC_DATA]"
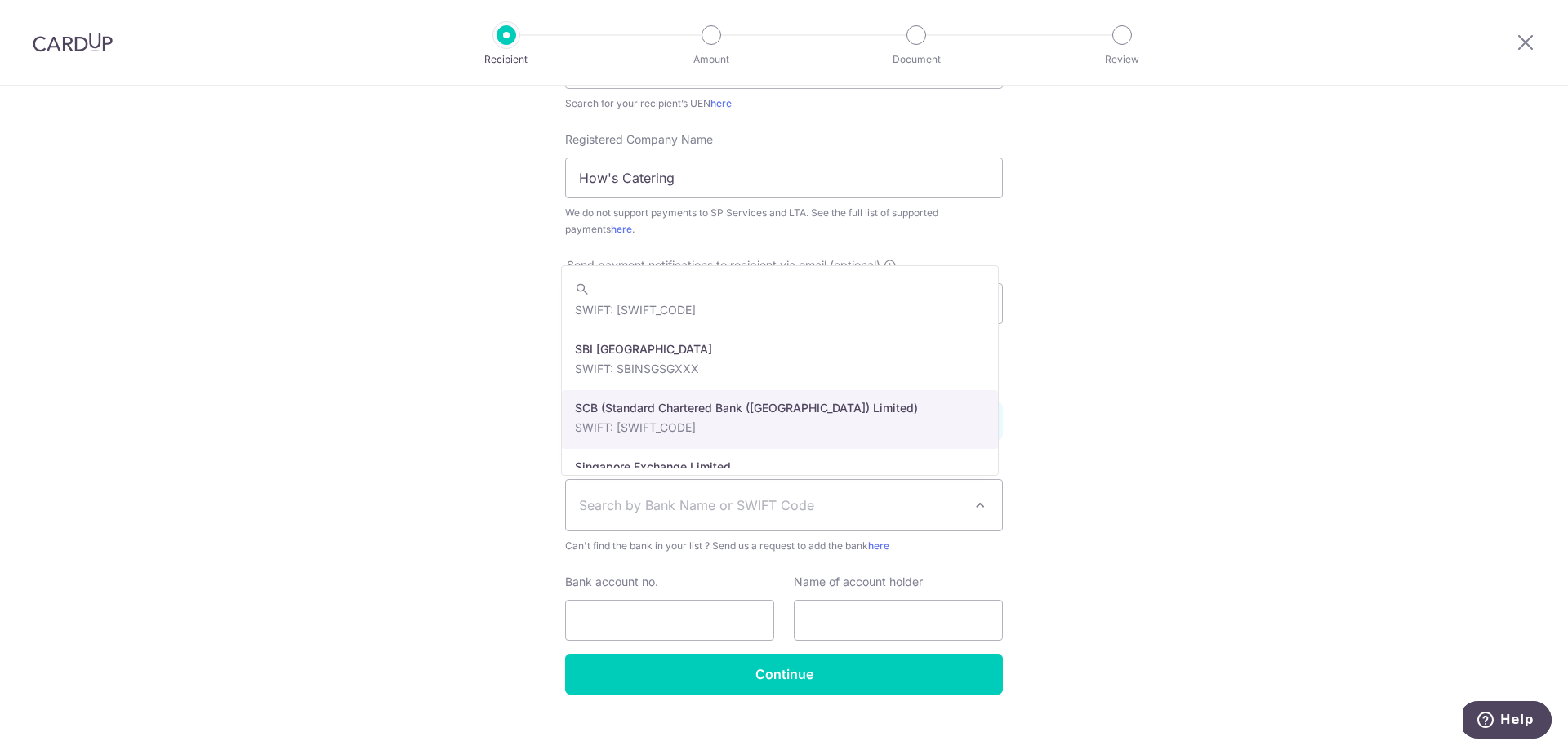
click at [1173, 442] on div "Who would you like to pay? Your recipient does not need a CardUp account to rec…" at bounding box center [784, 265] width 1568 height 1012
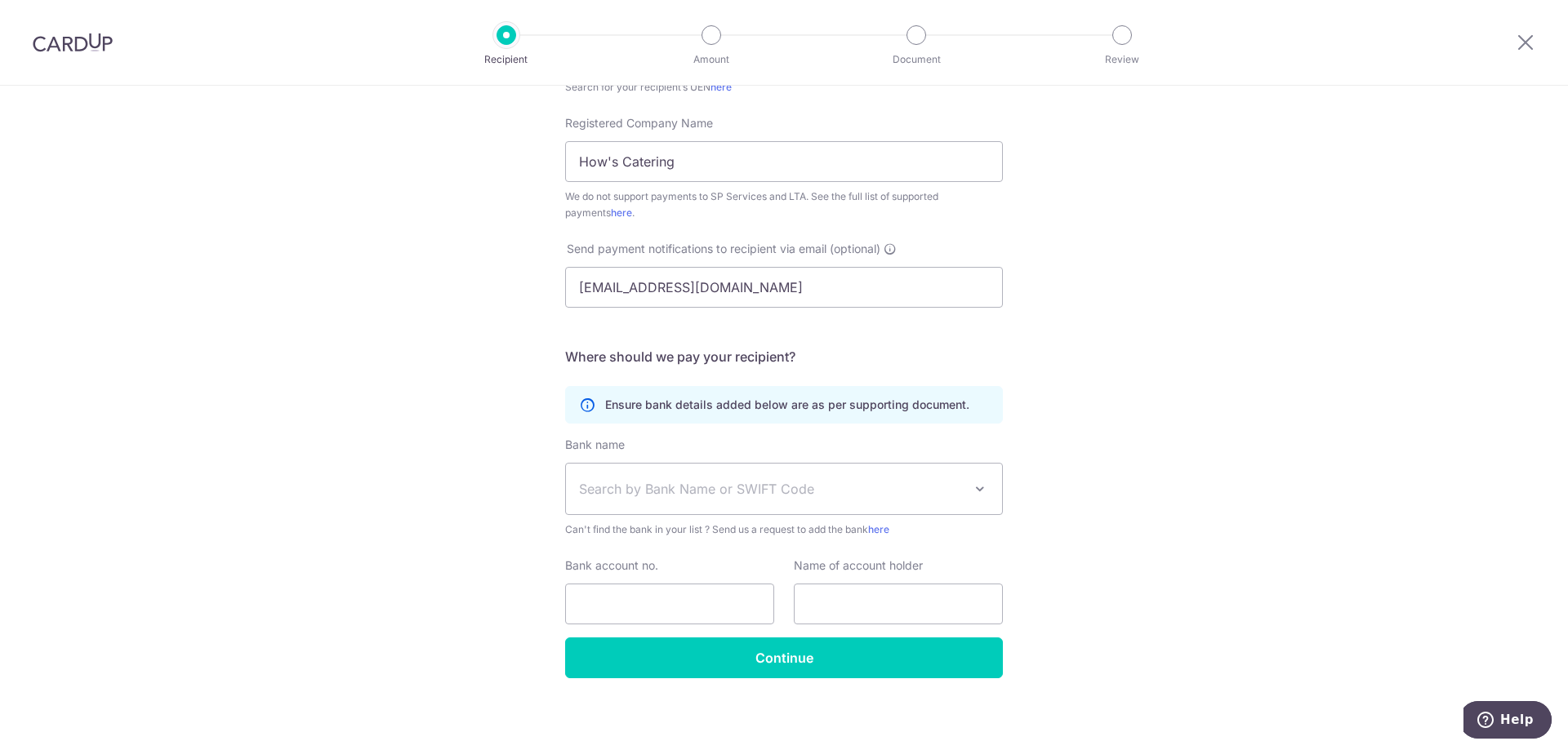
scroll to position [348, 0]
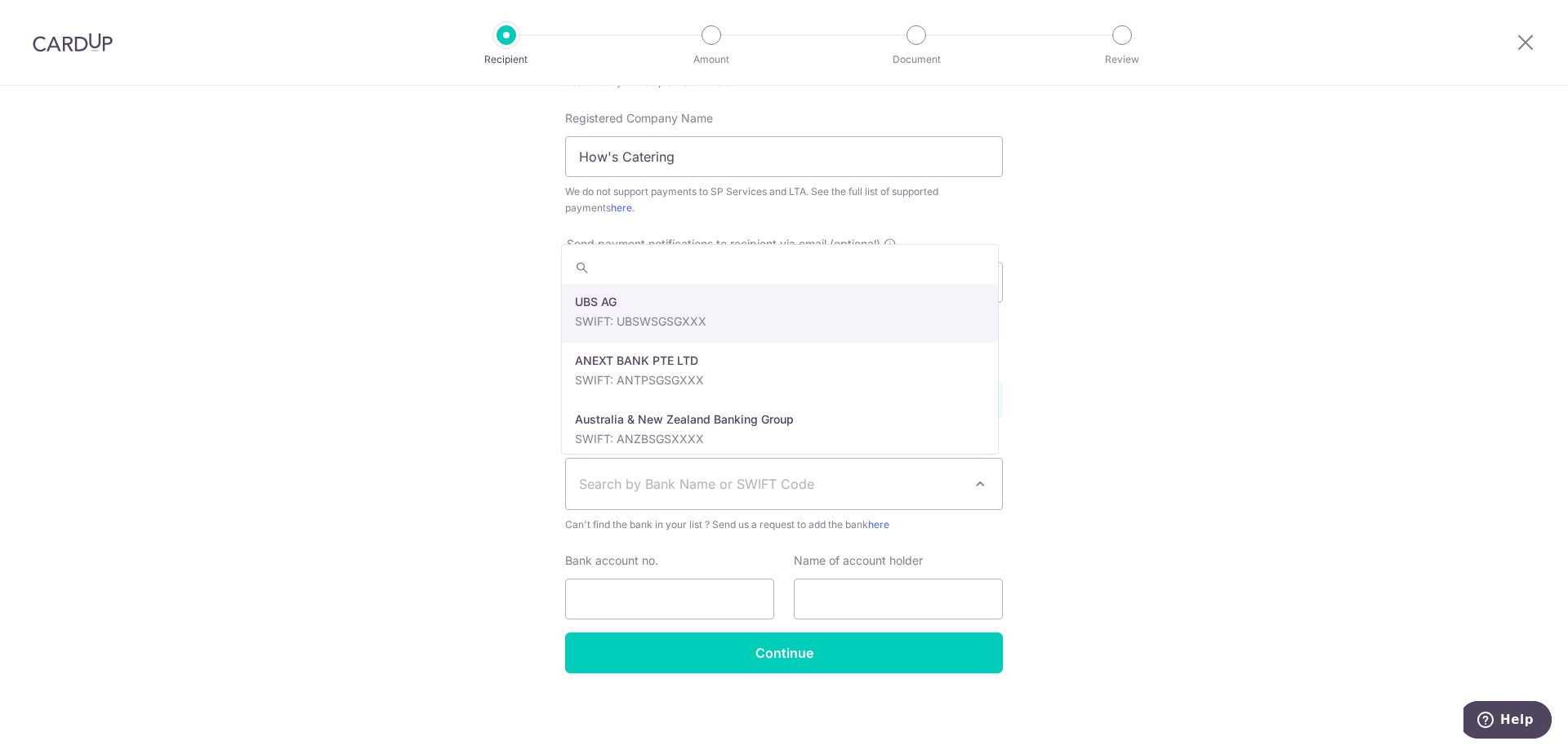
click at [842, 494] on span "Search by Bank Name or SWIFT Code" at bounding box center [784, 484] width 436 height 50
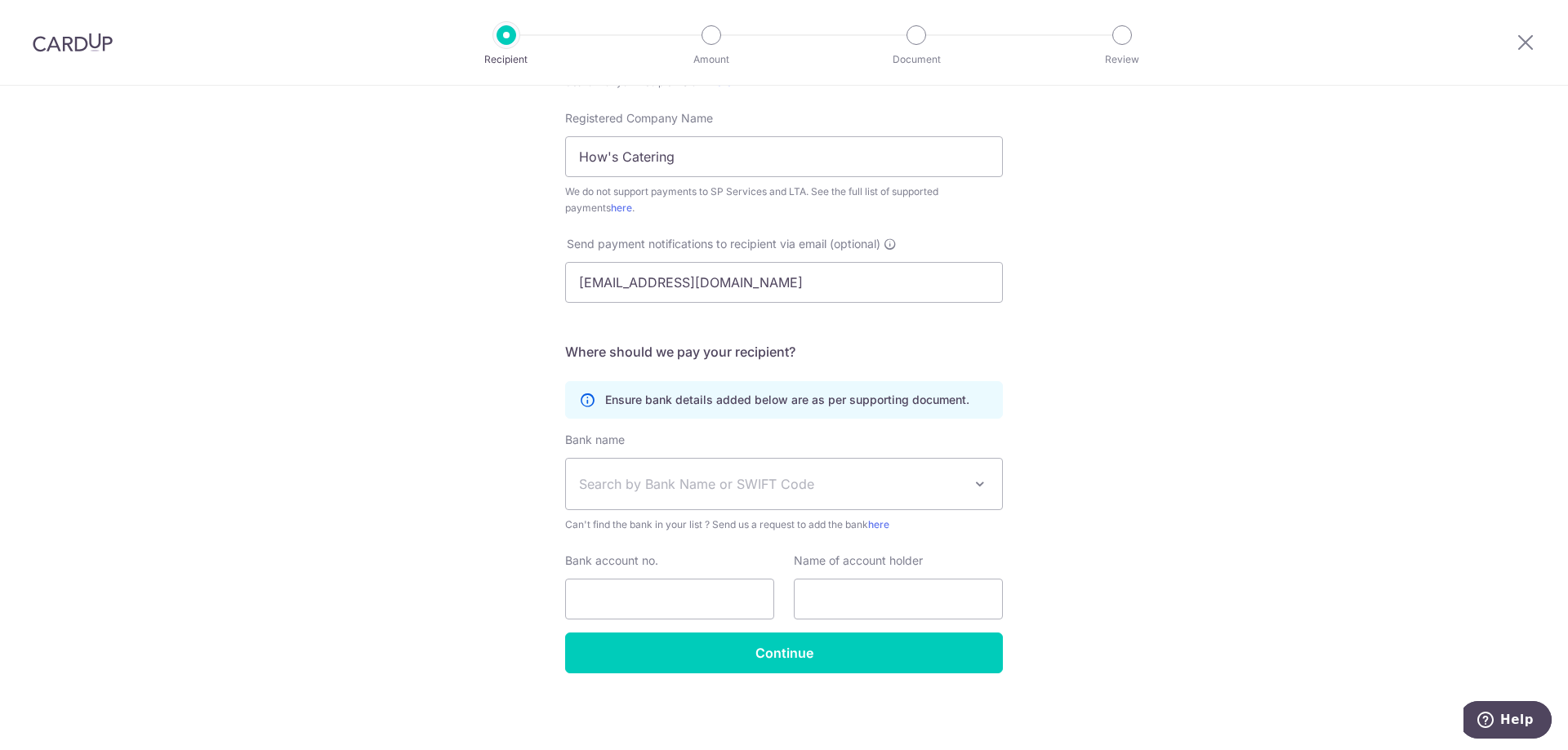
click at [829, 503] on span "Search by Bank Name or SWIFT Code" at bounding box center [784, 484] width 436 height 50
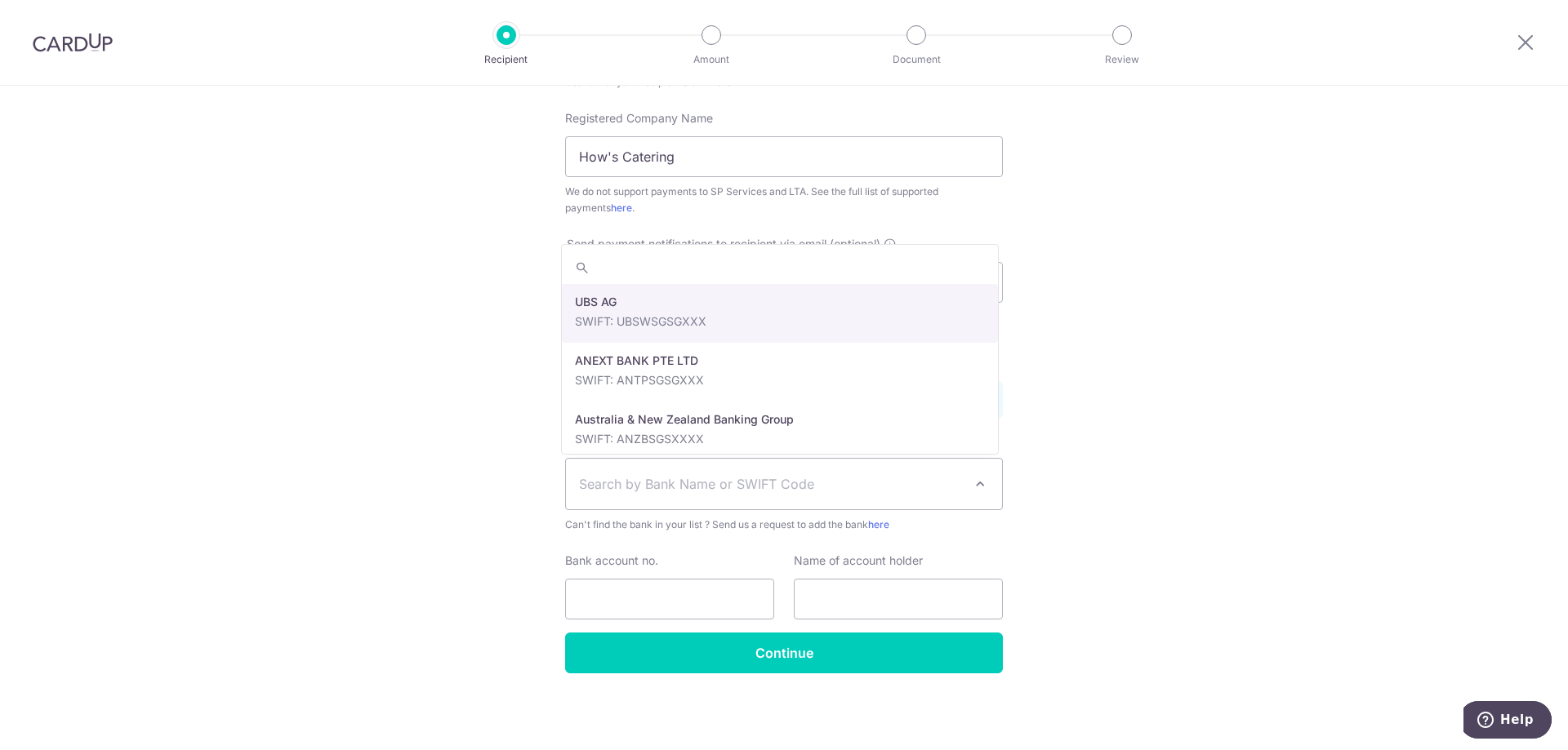
click at [326, 510] on div "Who would you like to pay? Your recipient does not need a CardUp account to rec…" at bounding box center [784, 244] width 1568 height 1012
